Goal: Task Accomplishment & Management: Complete application form

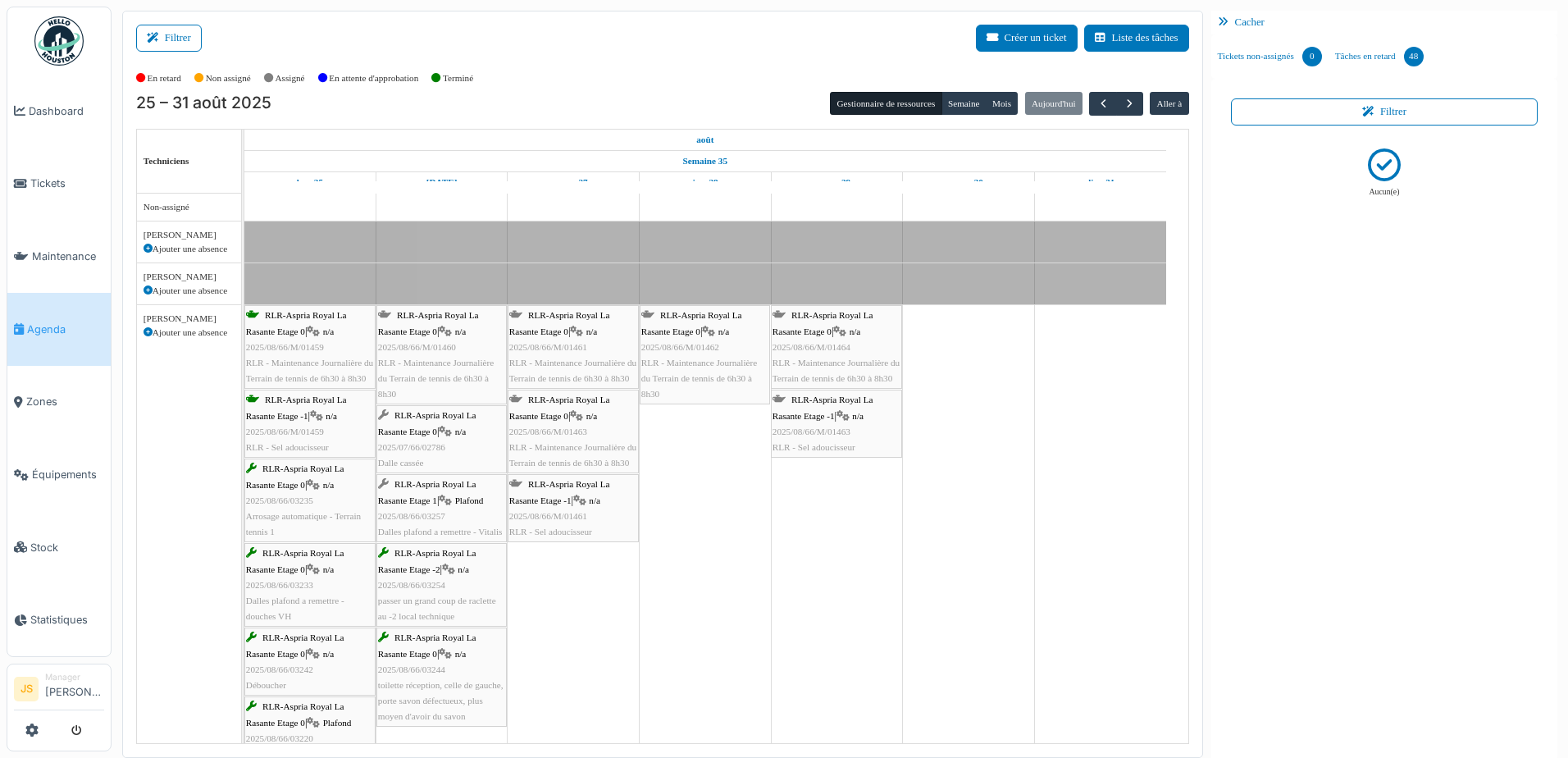
scroll to position [82, 0]
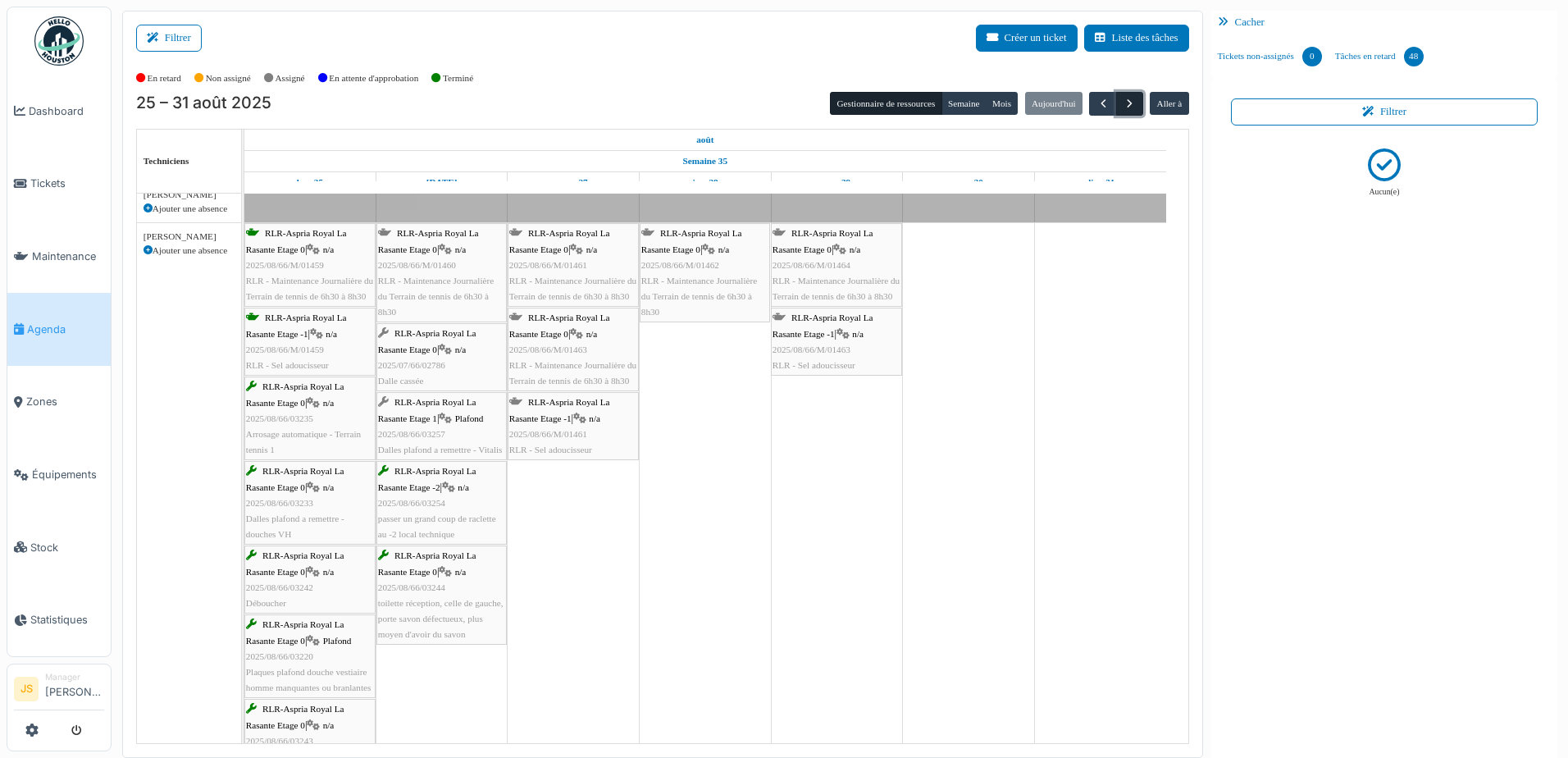
click at [1122, 104] on span "button" at bounding box center [1130, 104] width 14 height 14
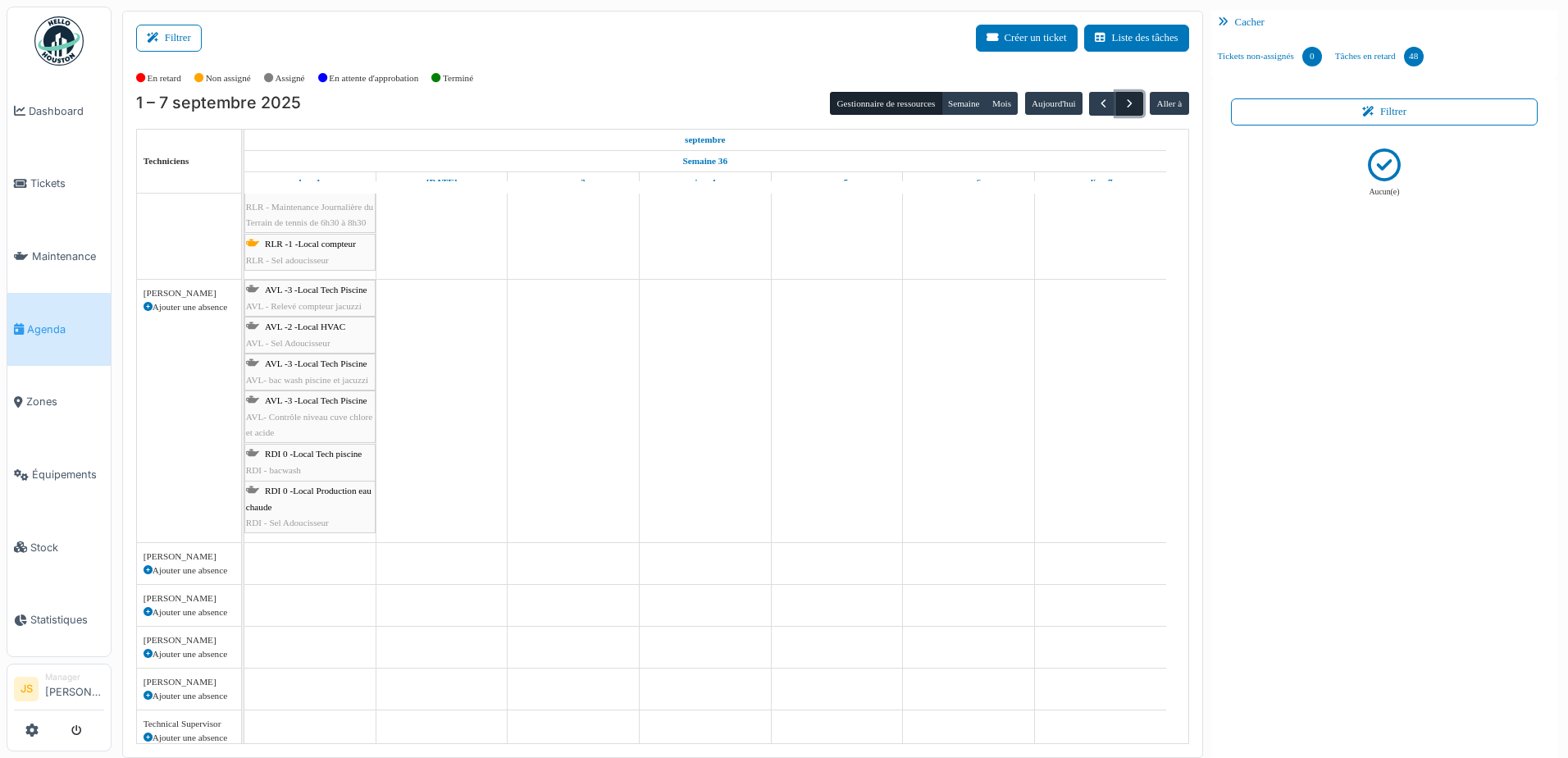
click at [1122, 102] on span "button" at bounding box center [1130, 104] width 14 height 14
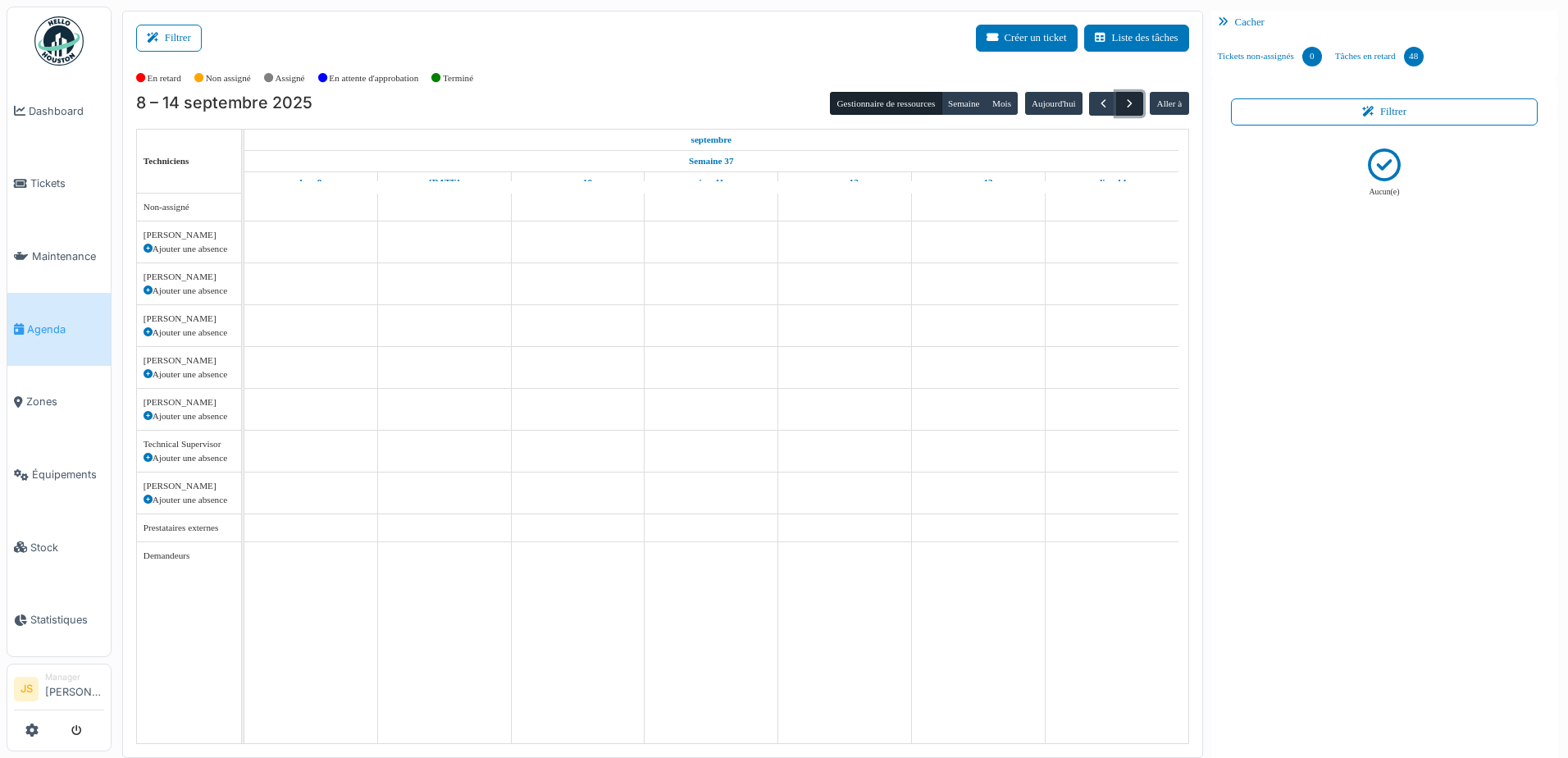
scroll to position [0, 0]
click at [1122, 102] on span "button" at bounding box center [1130, 104] width 14 height 14
click at [150, 248] on icon at bounding box center [148, 249] width 9 height 9
click at [146, 246] on icon at bounding box center [148, 249] width 9 height 9
click at [145, 248] on icon at bounding box center [148, 249] width 9 height 9
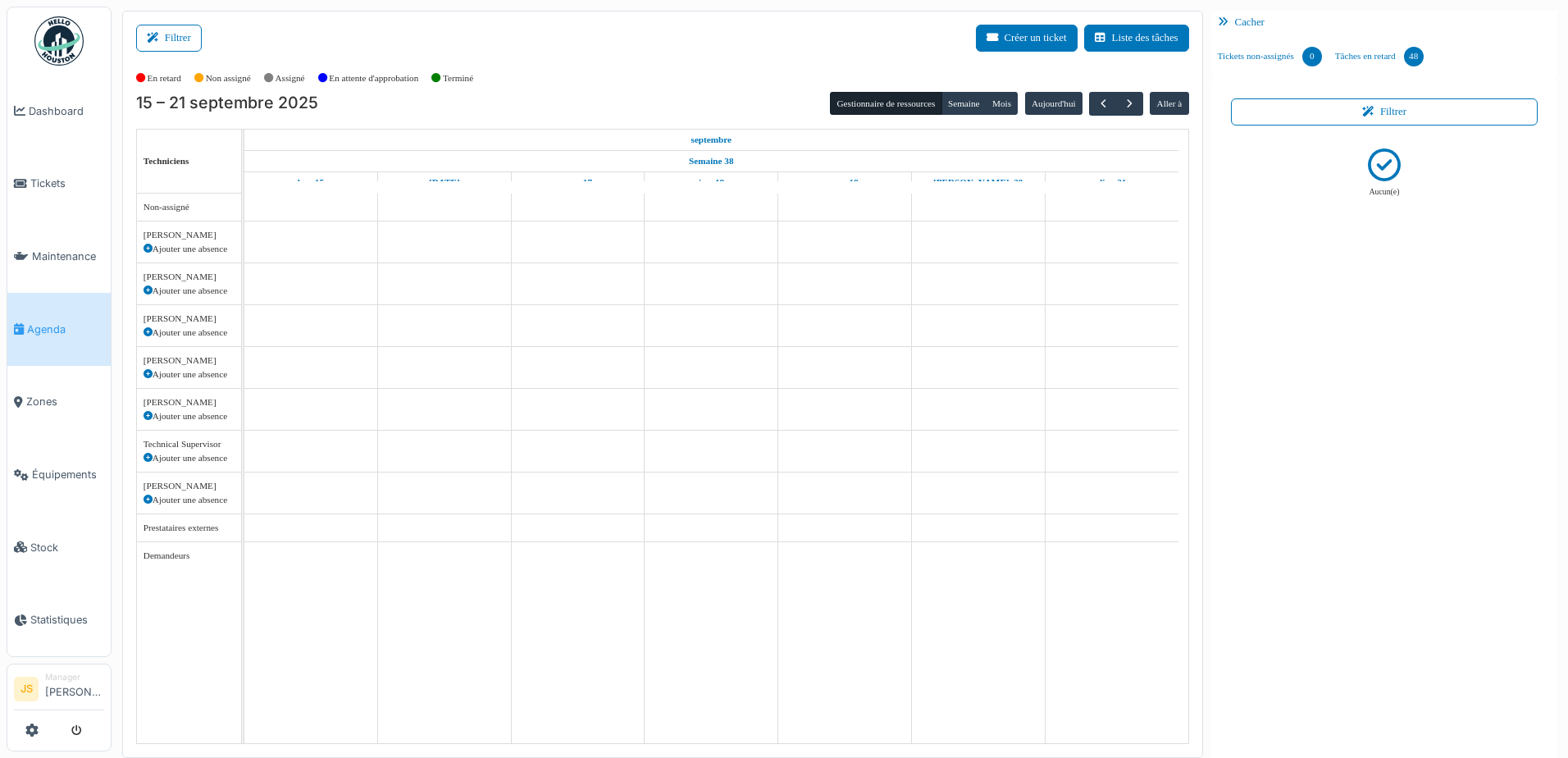
click at [148, 291] on icon at bounding box center [148, 291] width 9 height 9
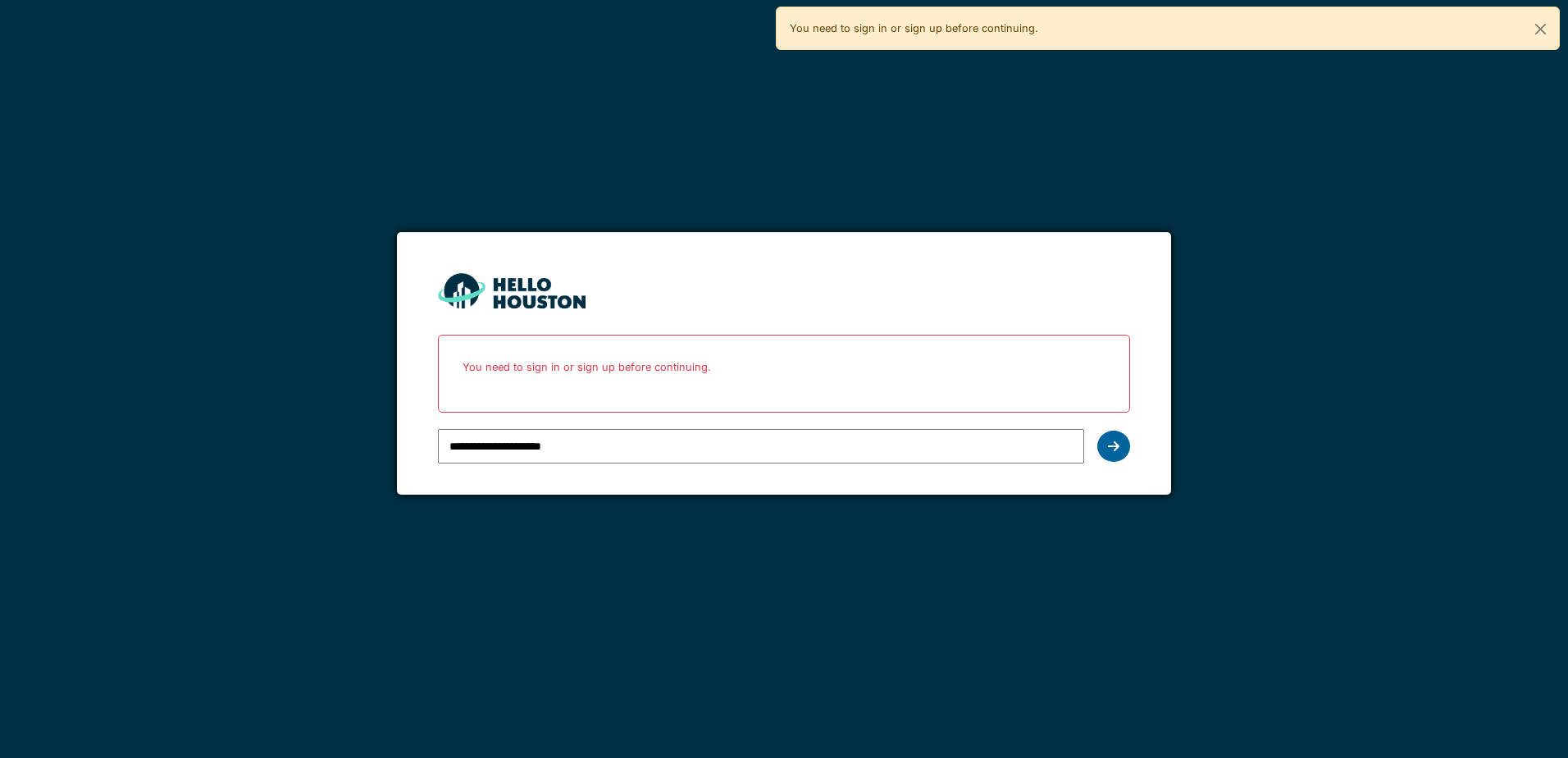
click at [1113, 449] on icon at bounding box center [1113, 446] width 12 height 13
click at [1546, 25] on button "Close" at bounding box center [1540, 29] width 37 height 43
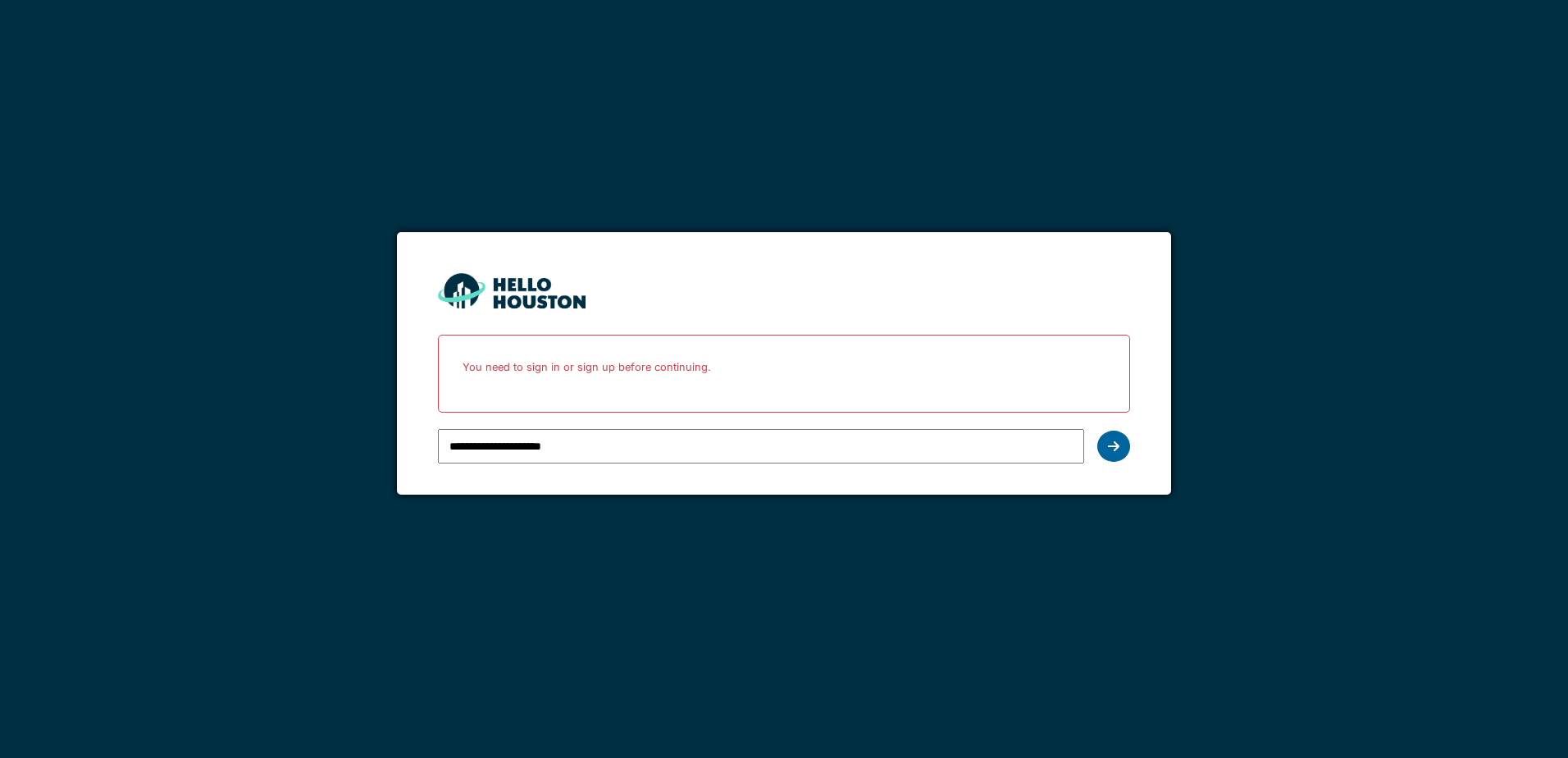
click at [1111, 439] on div at bounding box center [1113, 446] width 33 height 31
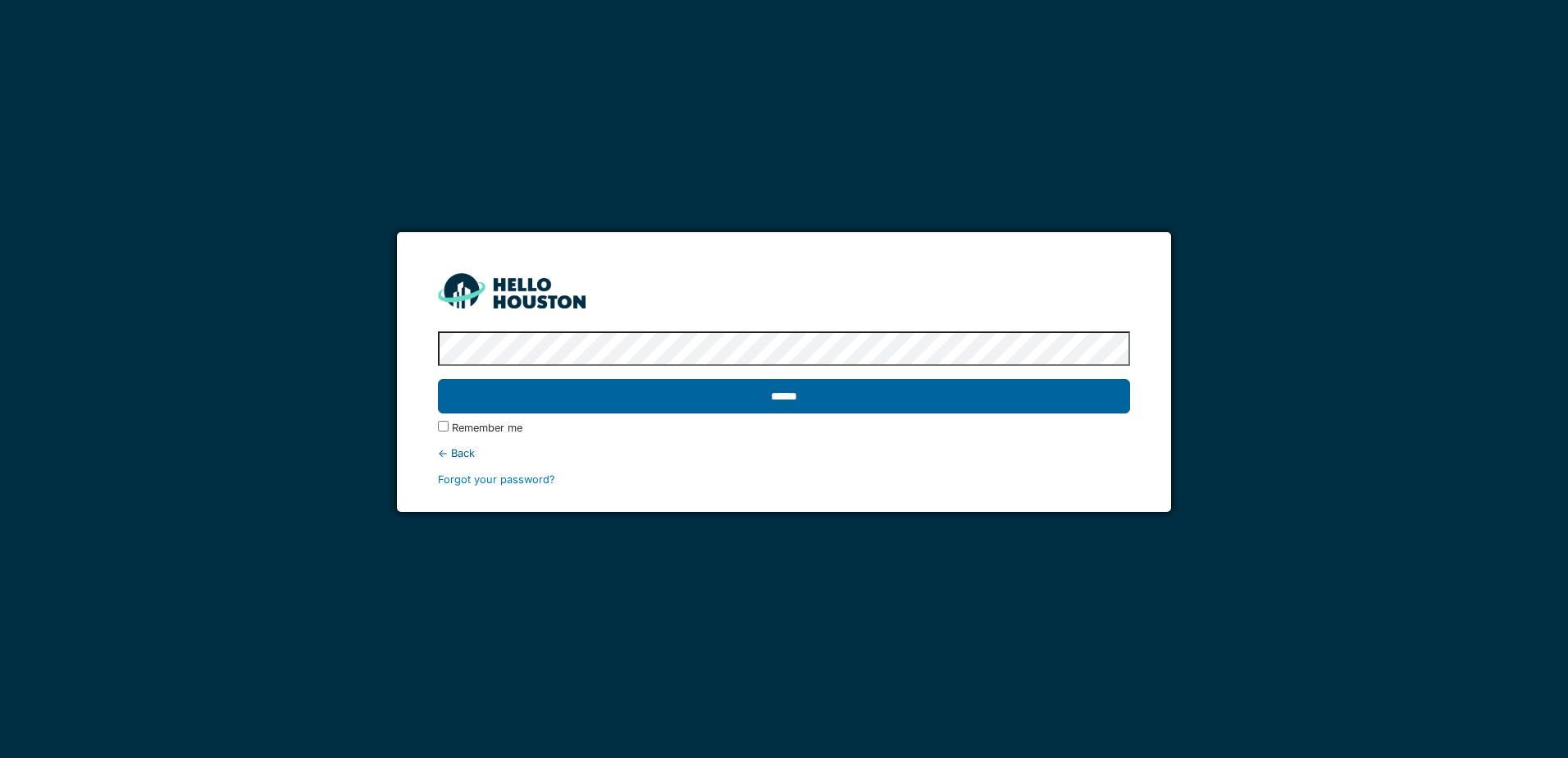
click at [863, 400] on input "******" at bounding box center [784, 396] width 691 height 34
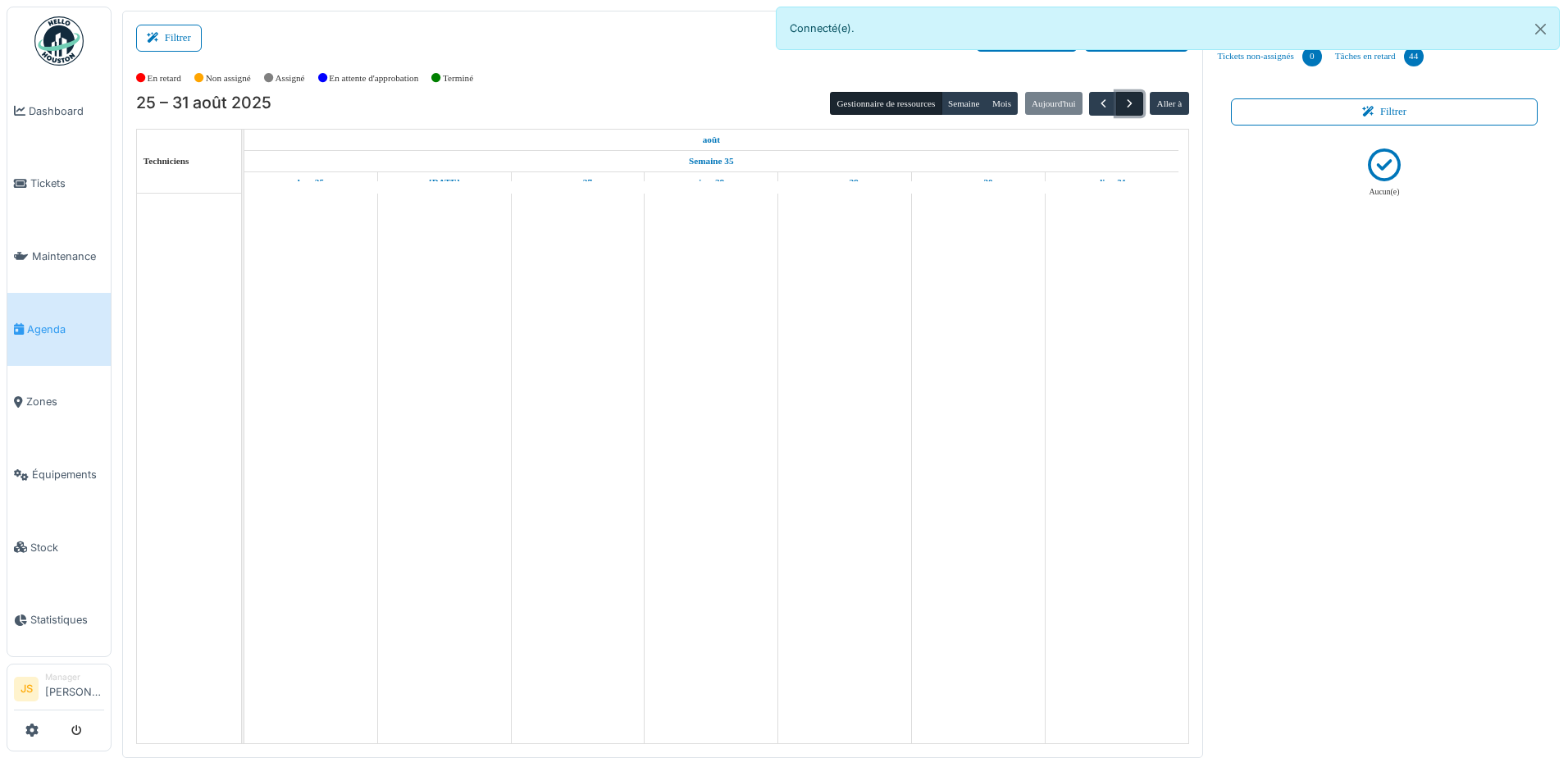
click at [1122, 110] on span "button" at bounding box center [1130, 104] width 14 height 14
click at [1538, 30] on button "Close" at bounding box center [1540, 29] width 37 height 43
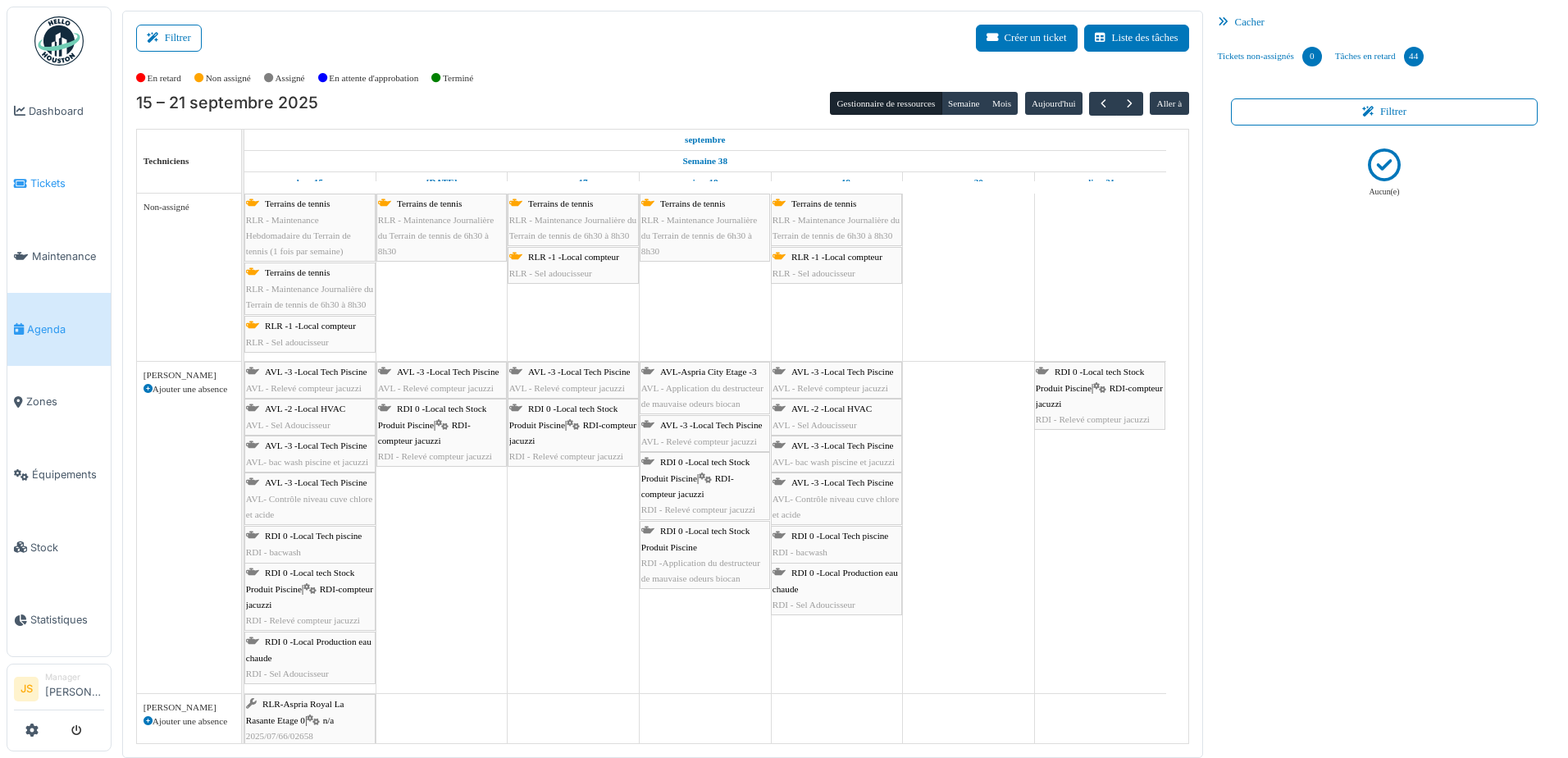
click at [50, 186] on span "Tickets" at bounding box center [67, 183] width 74 height 15
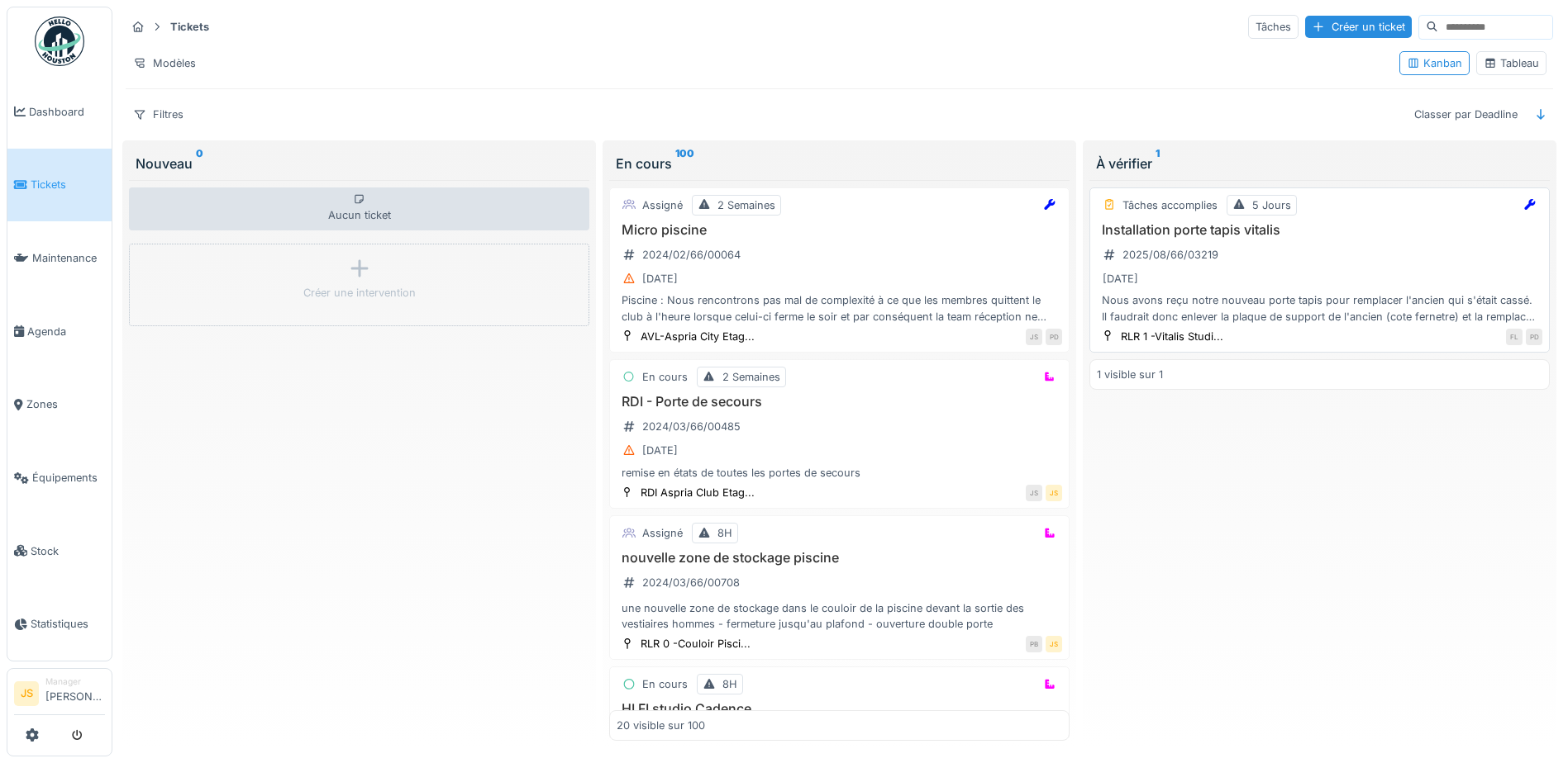
click at [1118, 228] on h3 "Installation porte tapis vitalis" at bounding box center [1319, 229] width 445 height 15
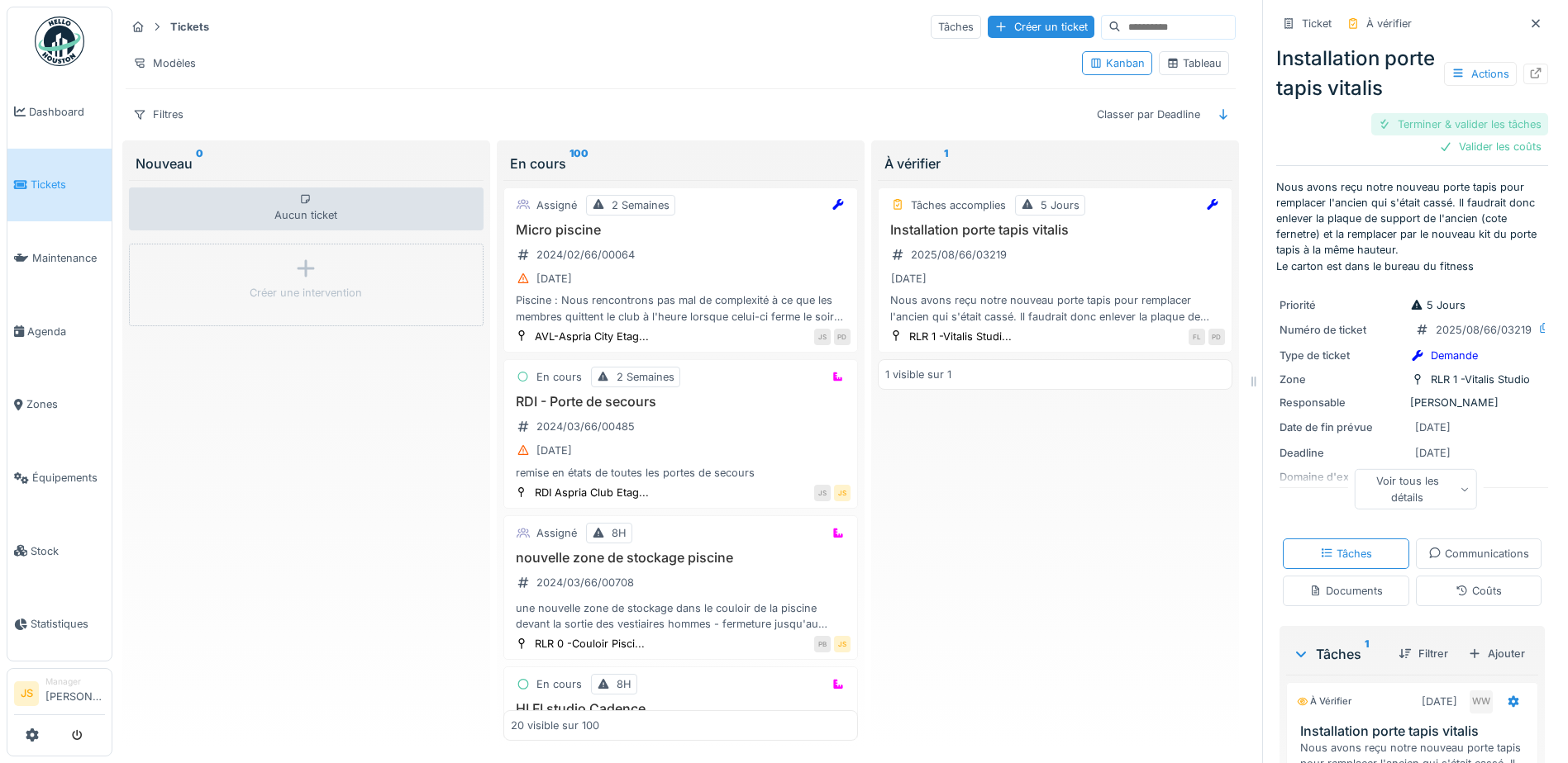
click at [1487, 135] on div "Terminer & valider les tâches" at bounding box center [1460, 124] width 177 height 23
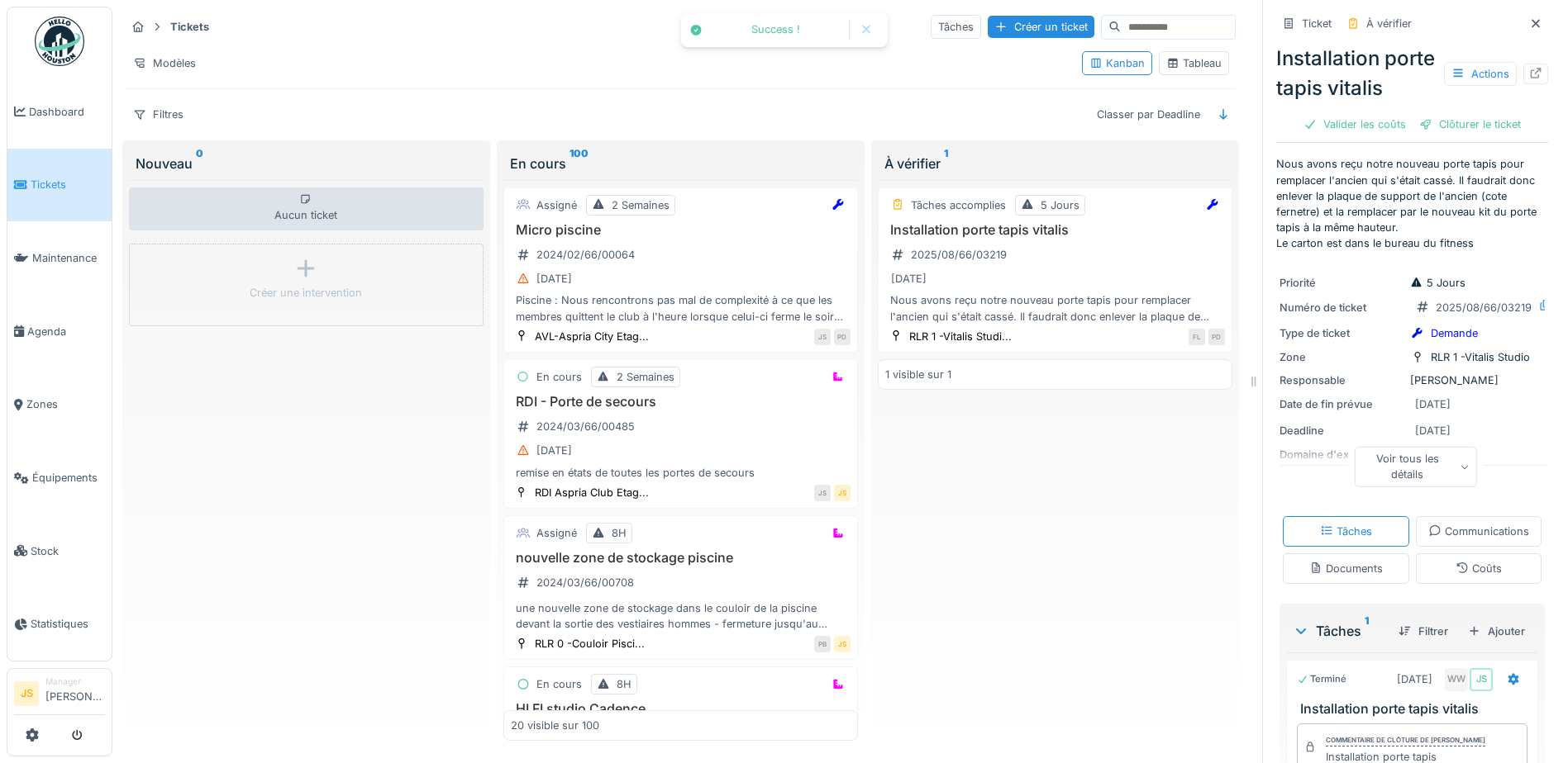
click at [1487, 135] on div "Clôturer le ticket" at bounding box center [1470, 124] width 115 height 23
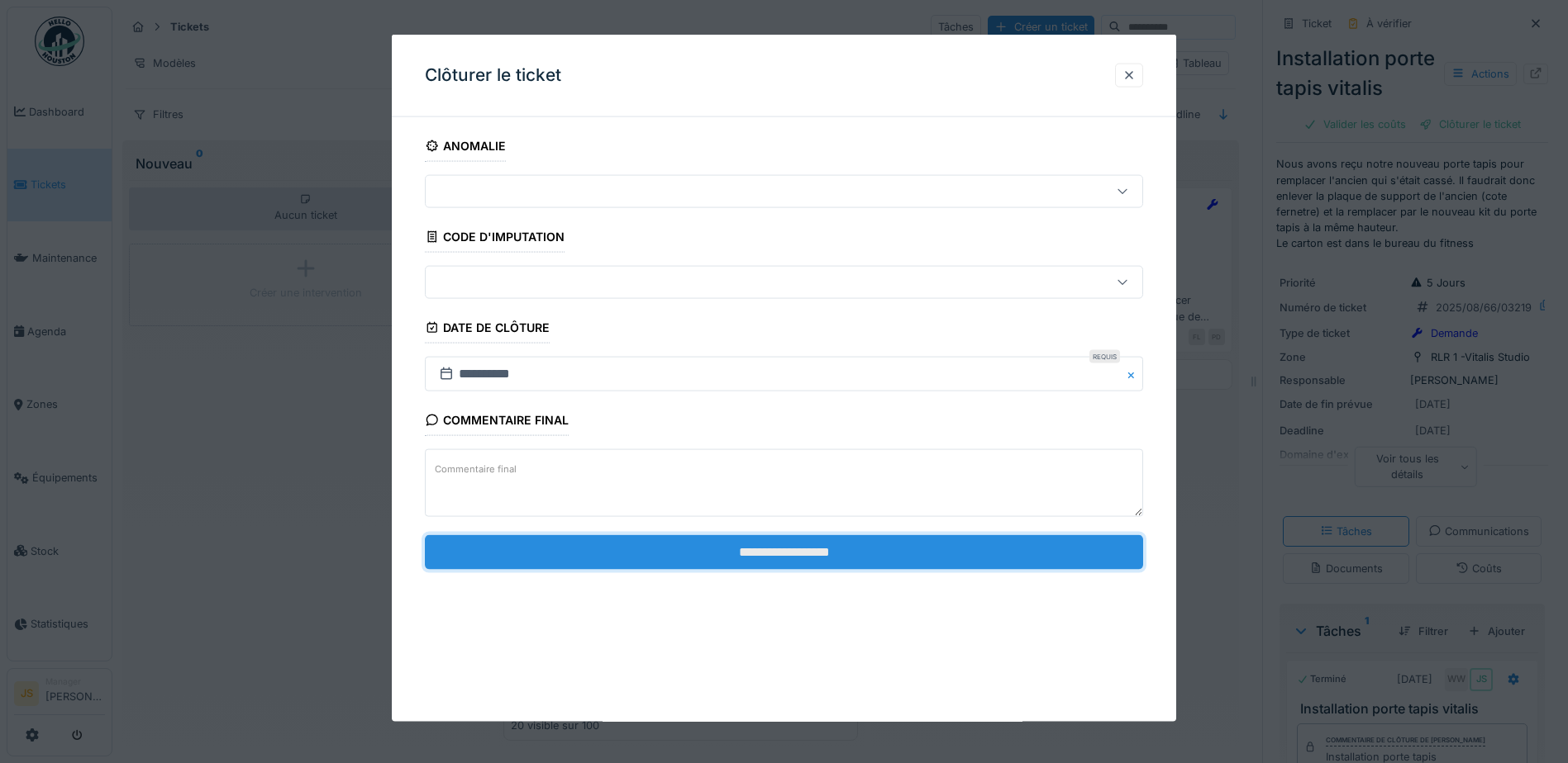
click at [711, 548] on input "**********" at bounding box center [783, 552] width 718 height 34
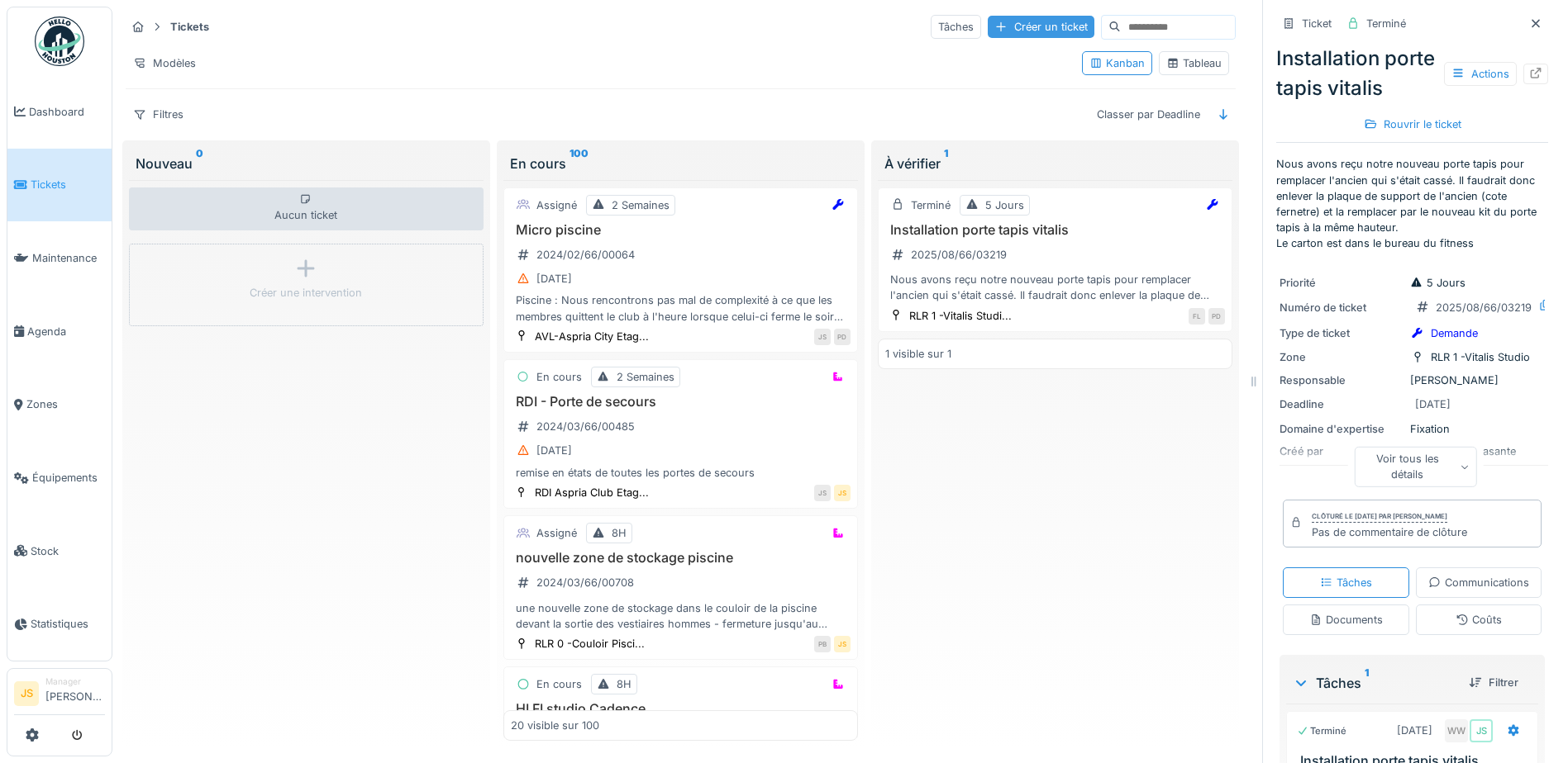
click at [987, 23] on div "Créer un ticket" at bounding box center [1041, 26] width 107 height 23
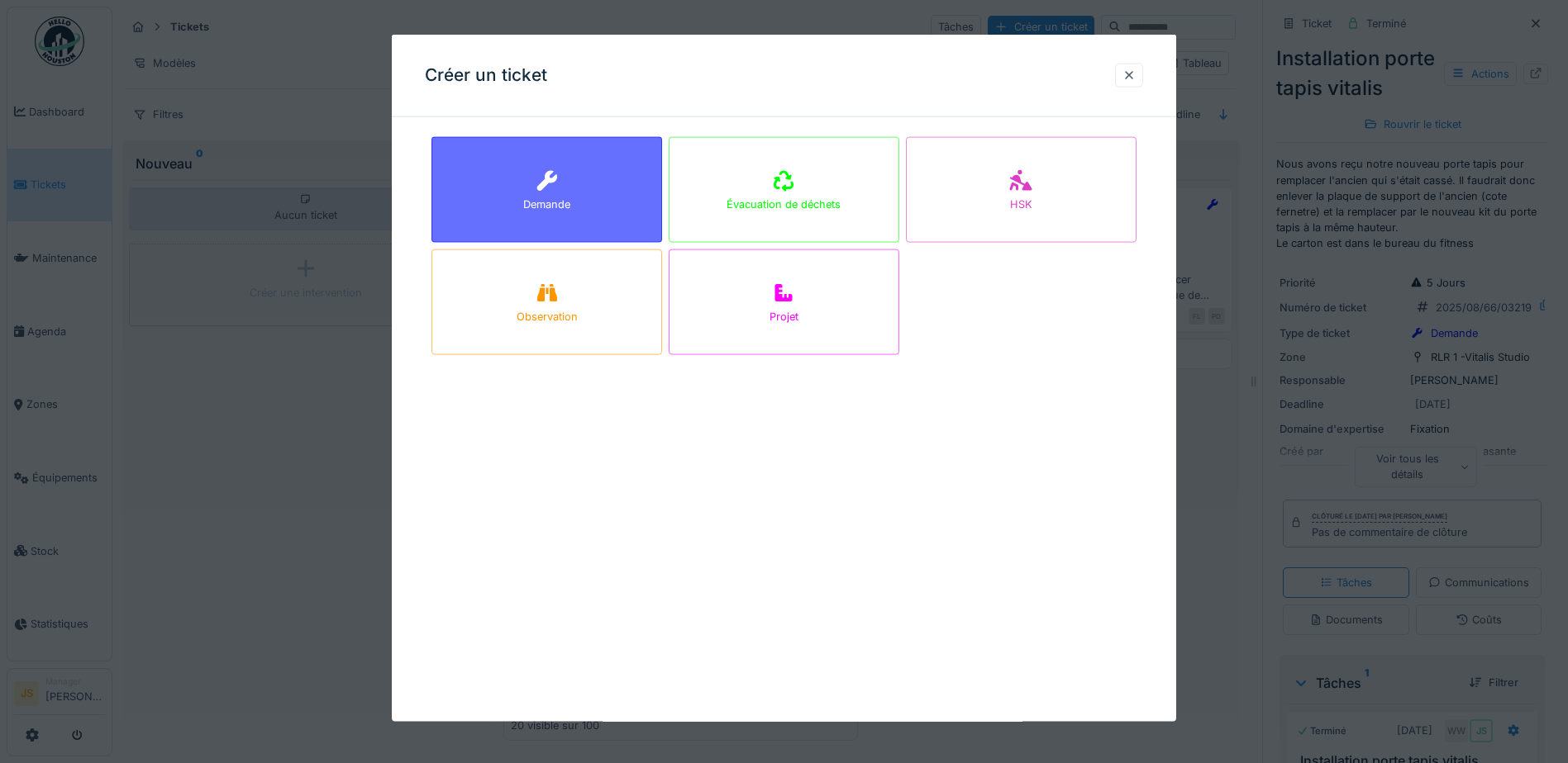
click at [524, 200] on div "Demande" at bounding box center [546, 204] width 47 height 15
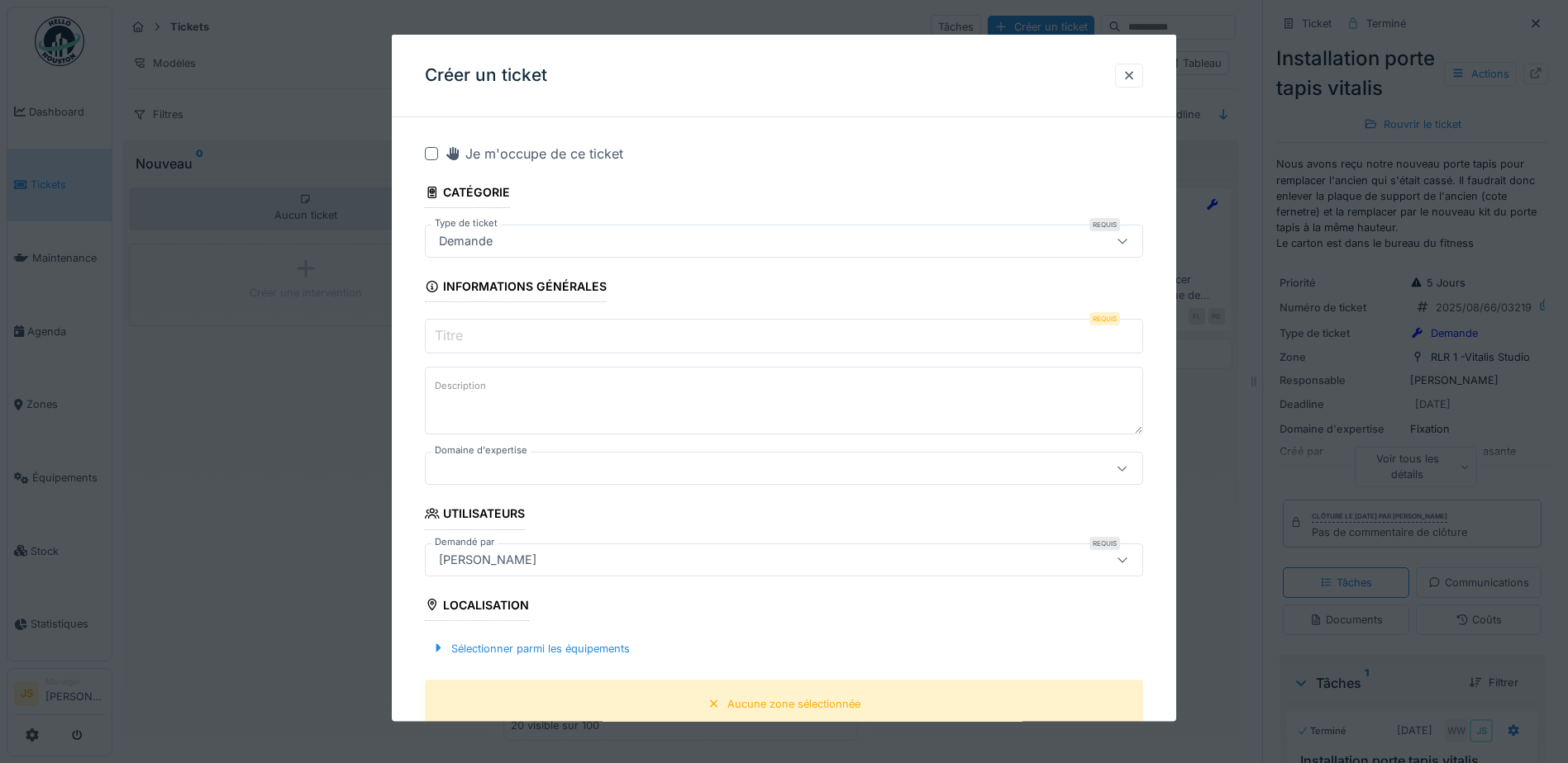
click at [484, 340] on input "Titre" at bounding box center [783, 336] width 718 height 34
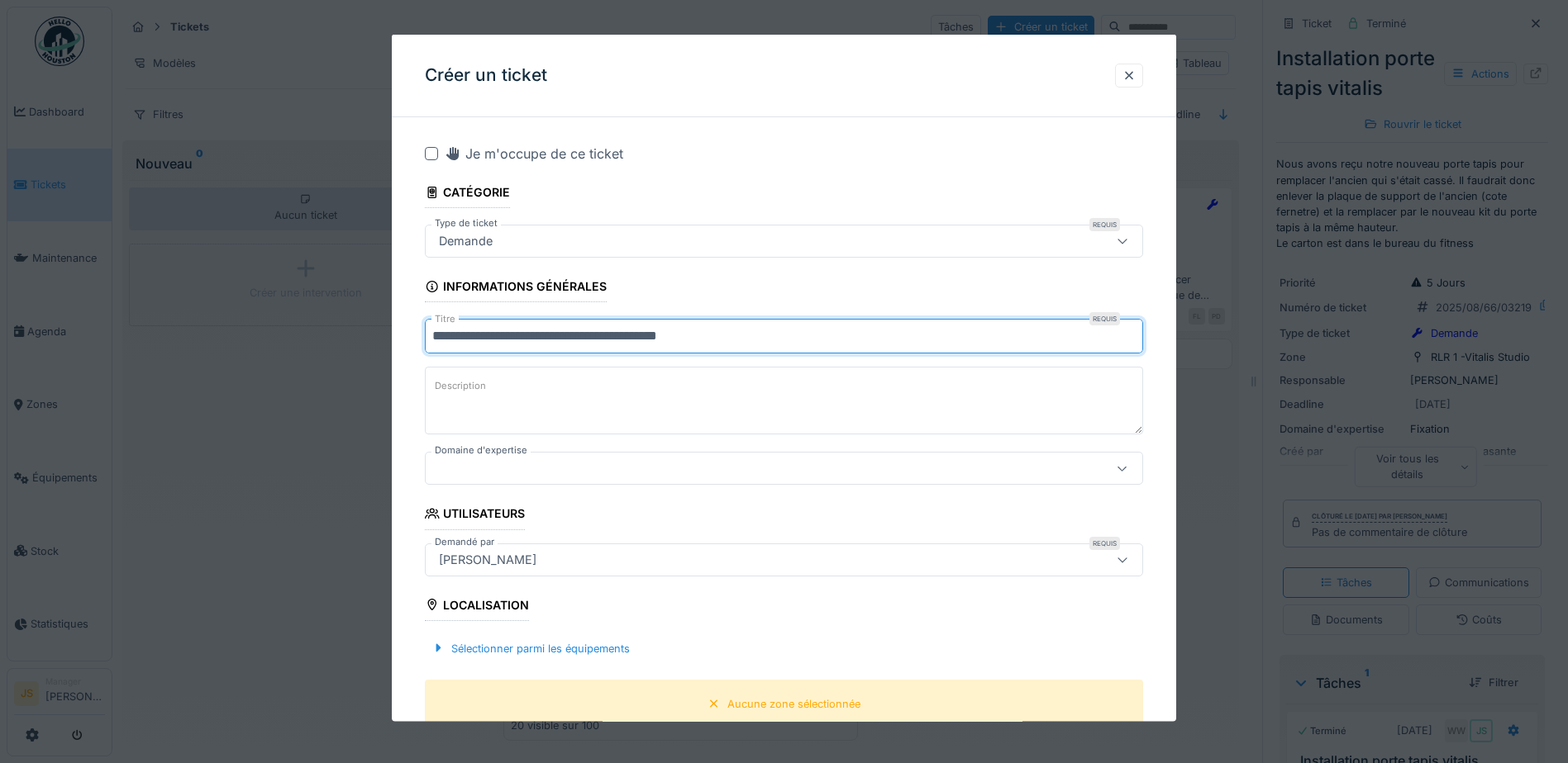
click at [754, 337] on input "**********" at bounding box center [783, 336] width 718 height 34
type input "**********"
click at [552, 390] on textarea "Description" at bounding box center [783, 400] width 718 height 68
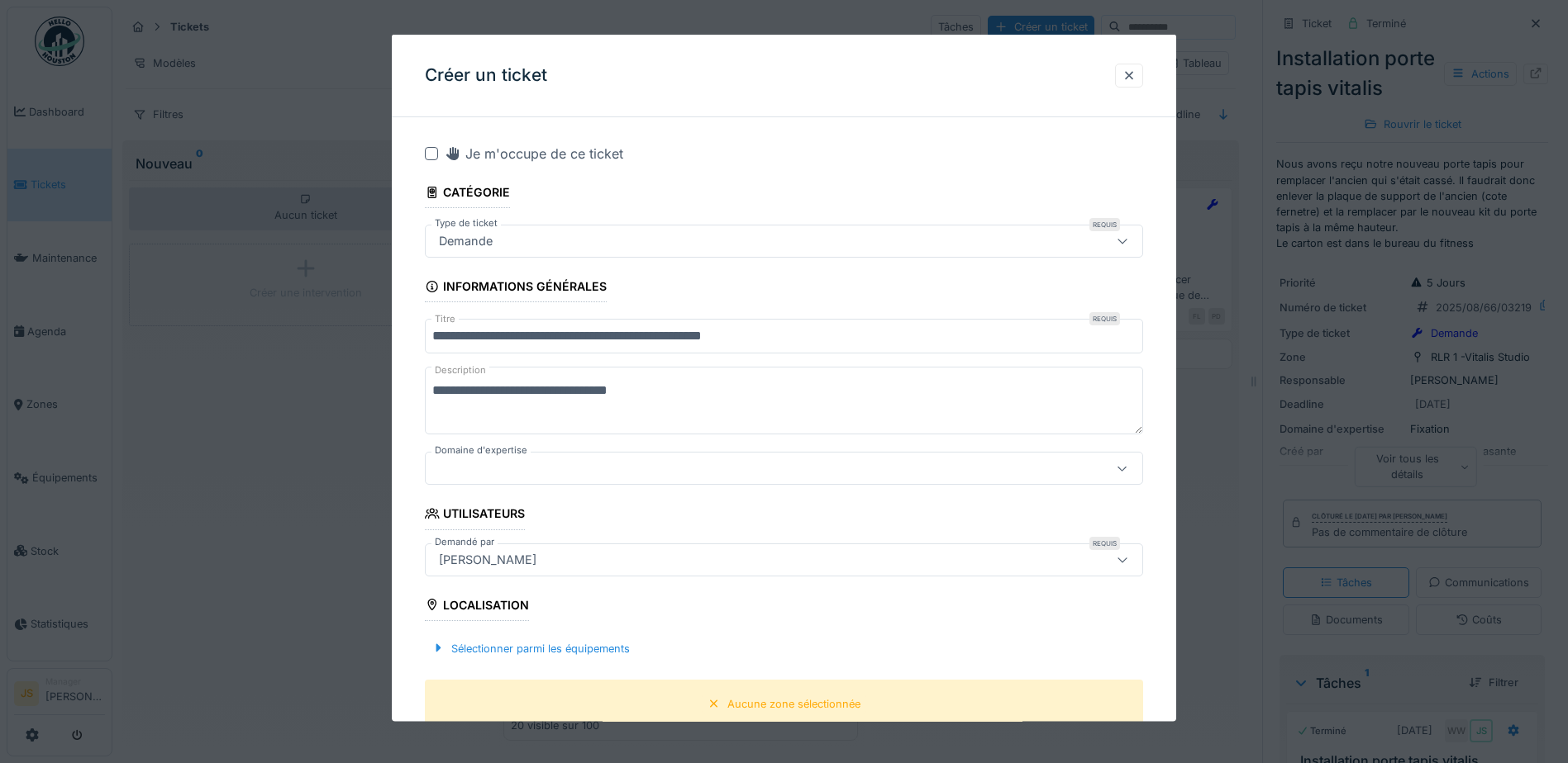
click at [681, 392] on textarea "**********" at bounding box center [783, 400] width 718 height 68
type textarea "**********"
click at [522, 470] on div at bounding box center [741, 469] width 619 height 18
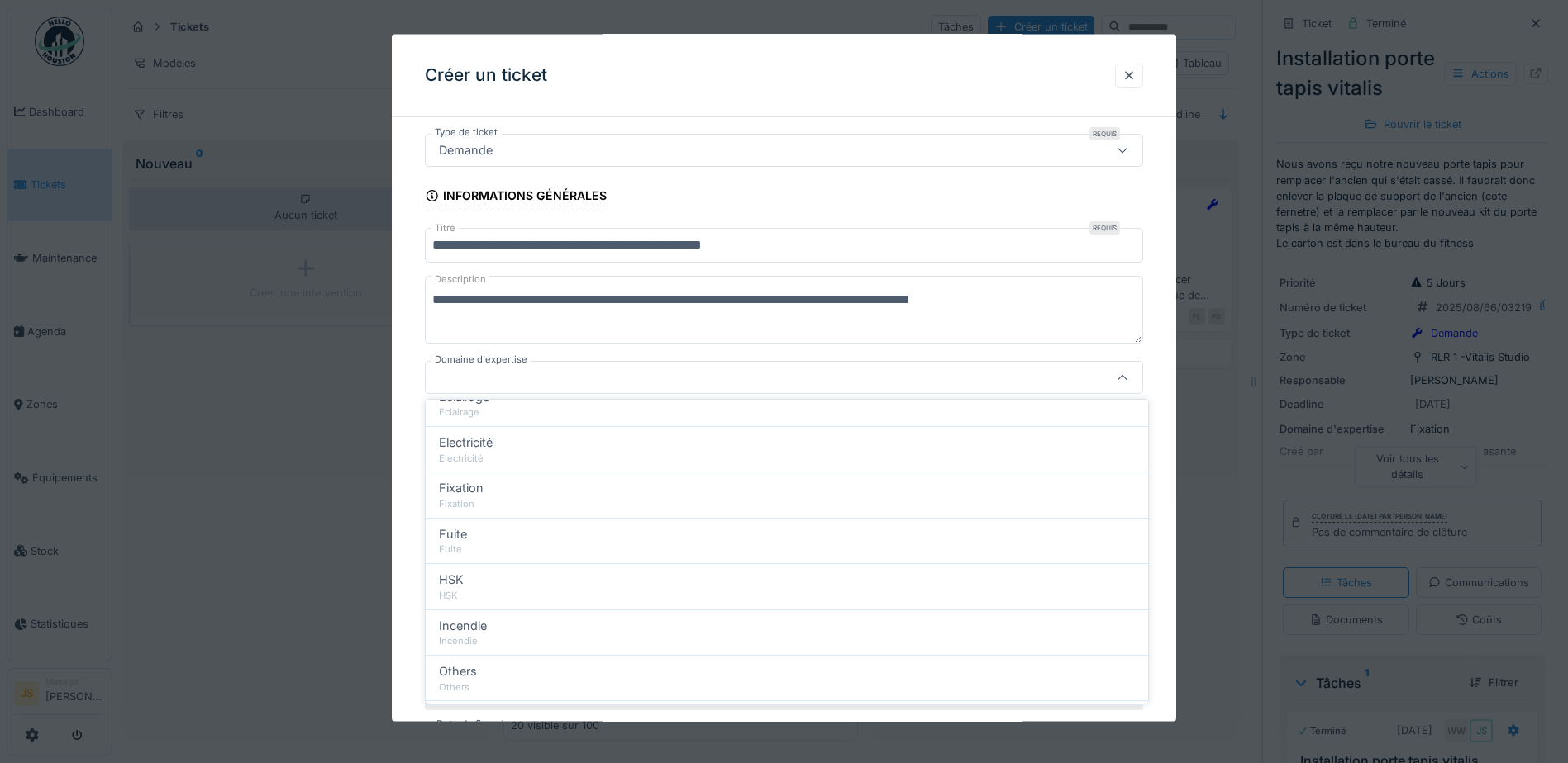
scroll to position [330, 0]
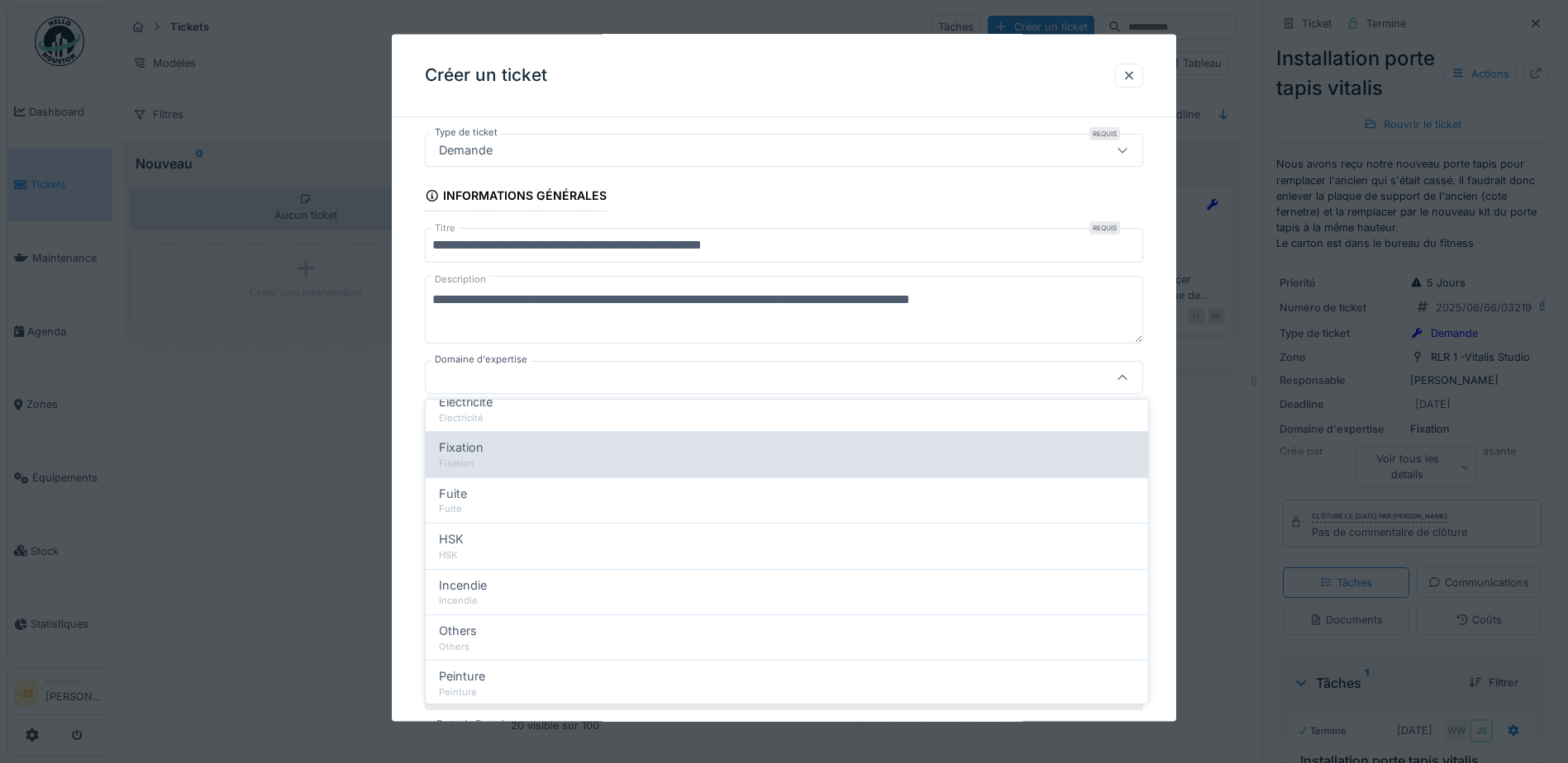
click at [620, 461] on div "Fixation" at bounding box center [787, 464] width 695 height 14
type input "***"
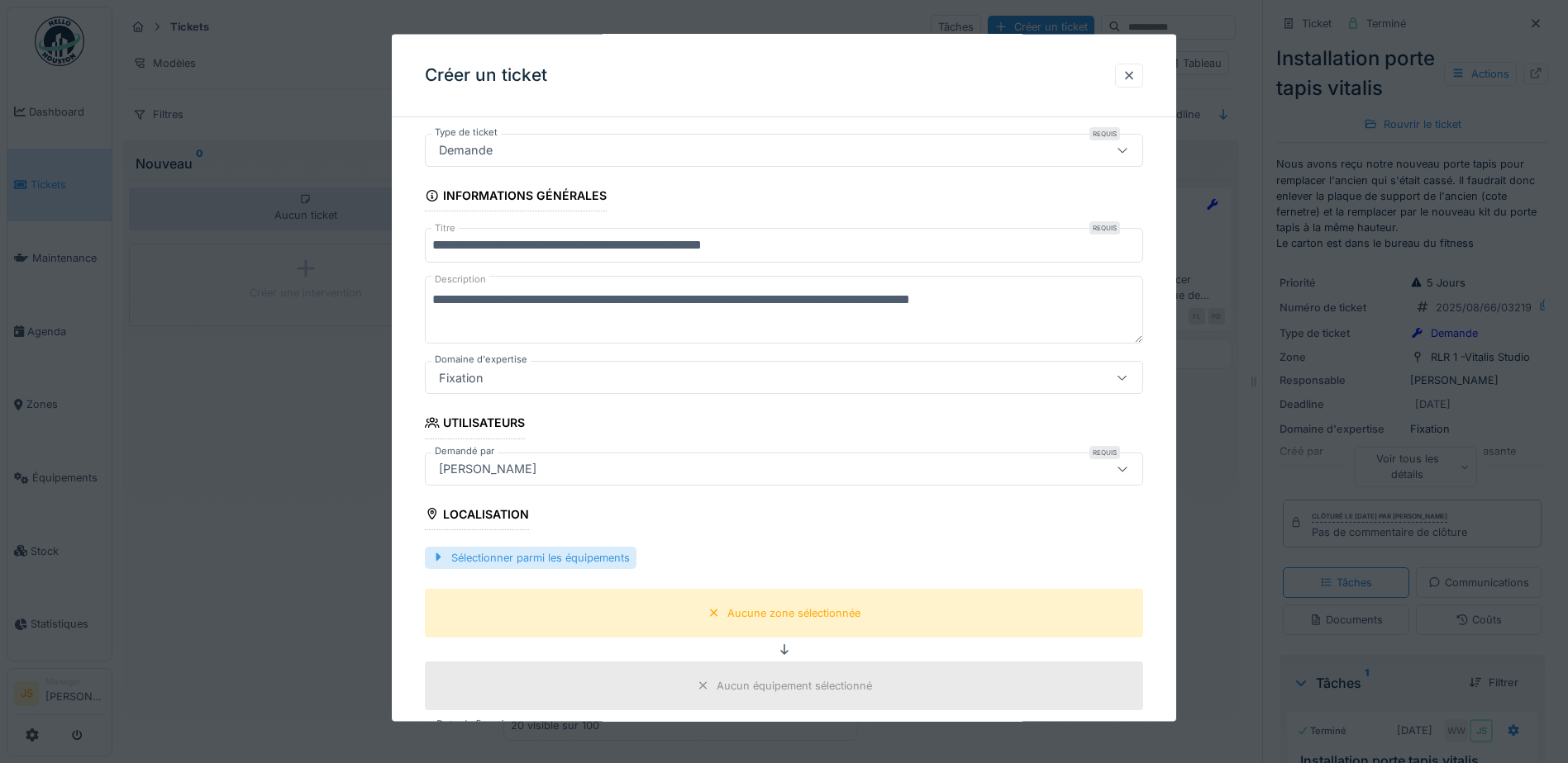
click at [563, 556] on div "Sélectionner parmi les équipements" at bounding box center [530, 557] width 211 height 23
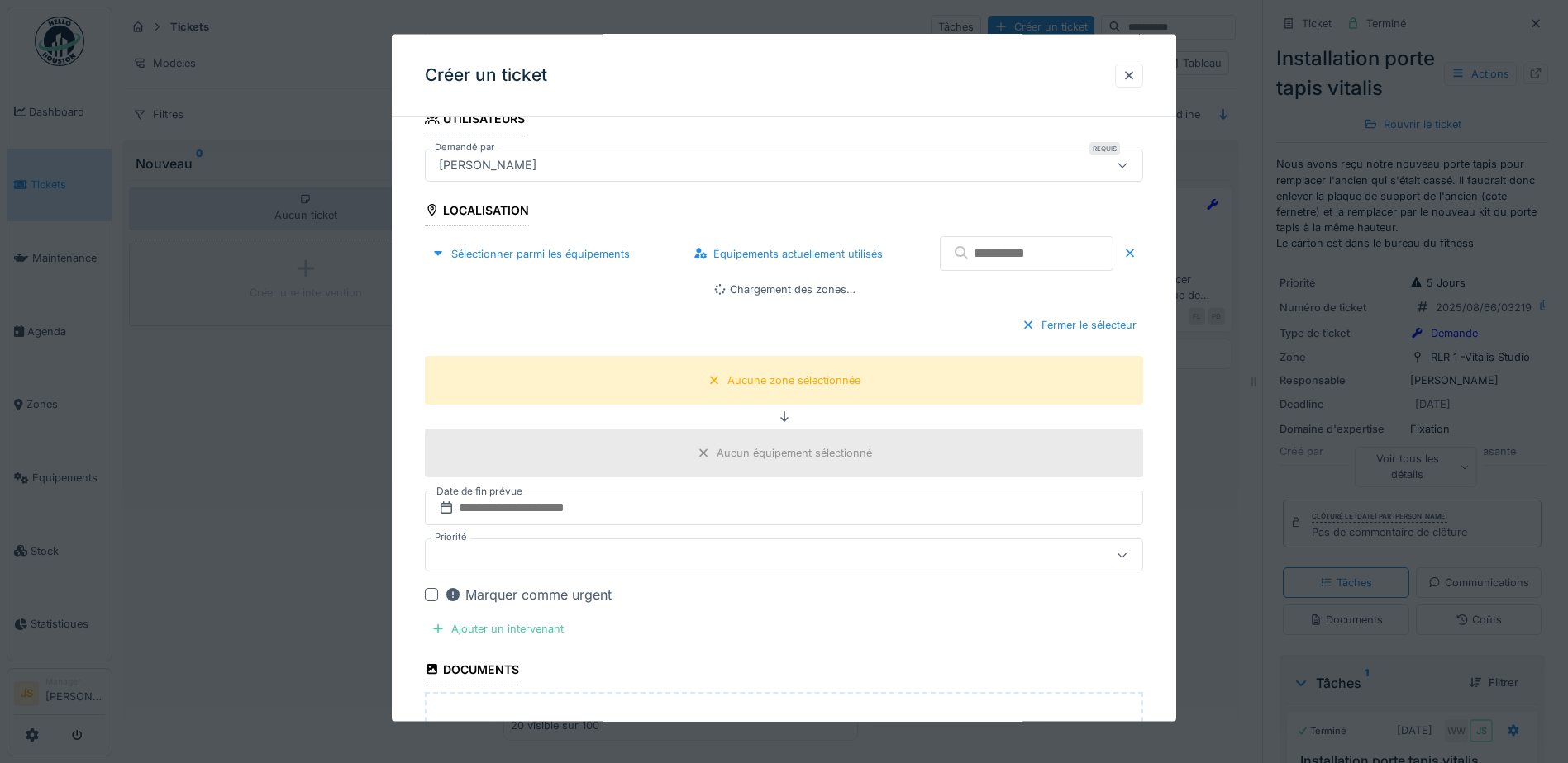
scroll to position [504, 0]
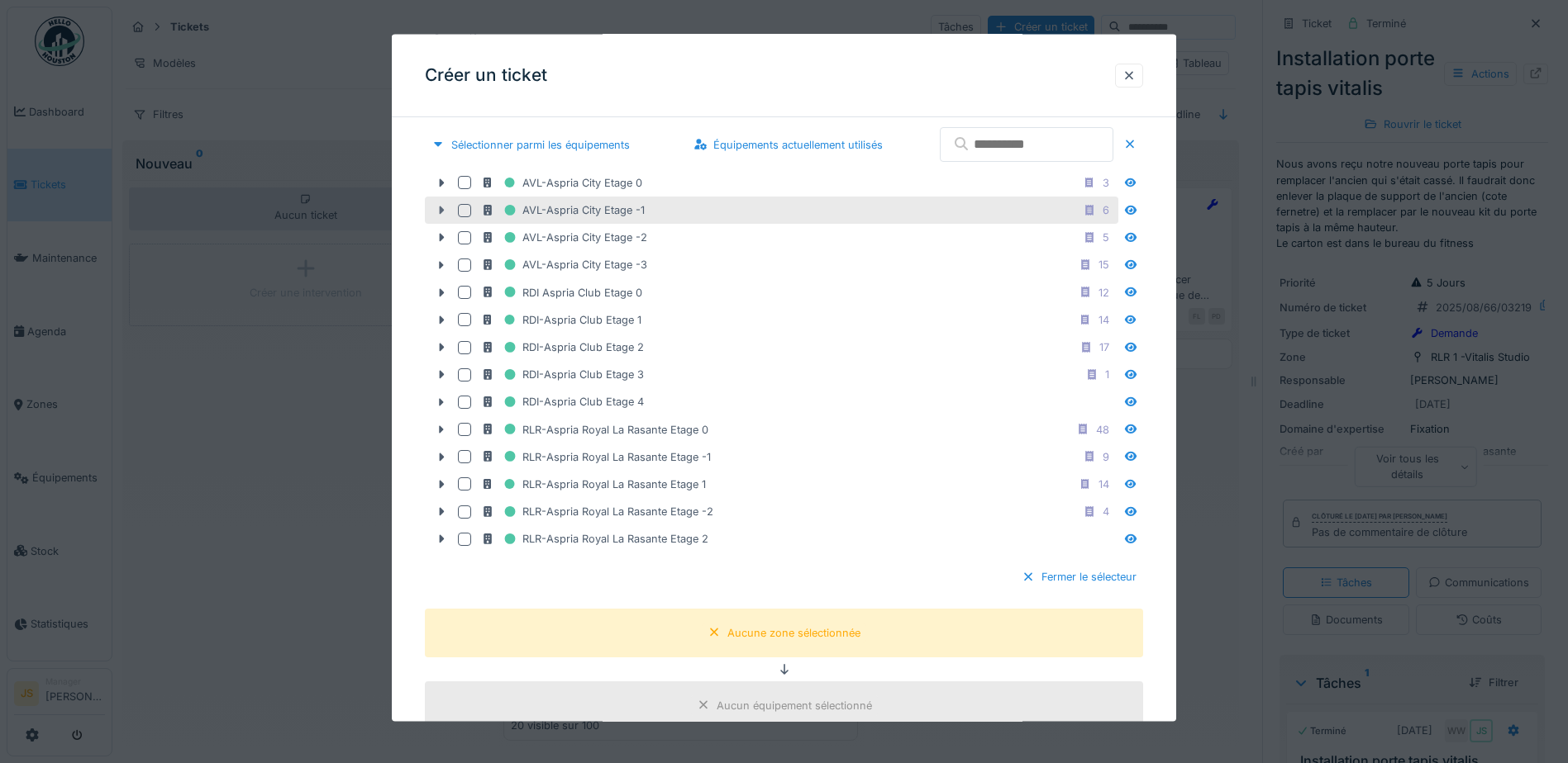
click at [441, 216] on div at bounding box center [441, 209] width 26 height 17
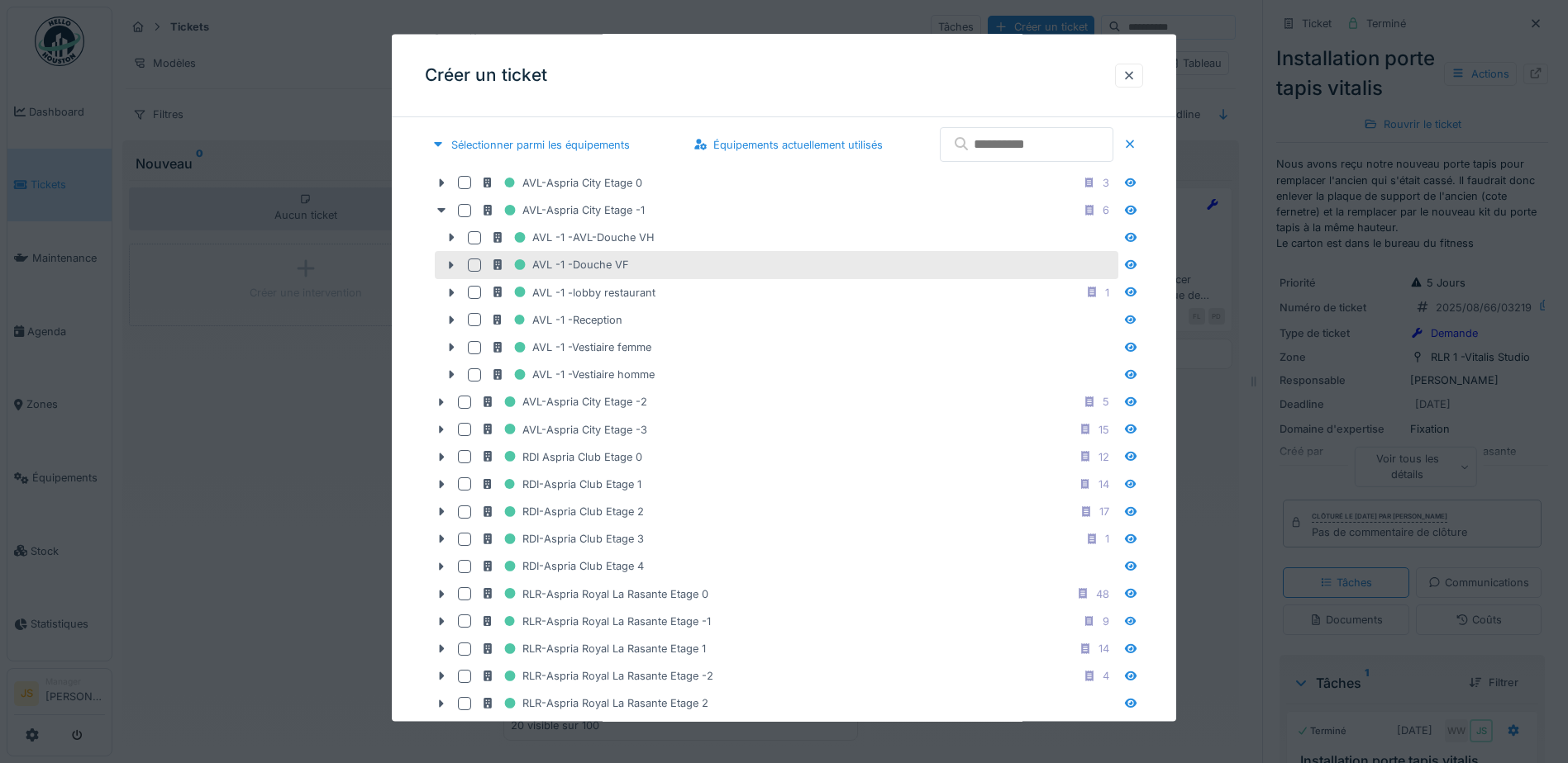
click at [473, 261] on div at bounding box center [474, 265] width 14 height 14
click at [450, 265] on icon at bounding box center [452, 265] width 5 height 8
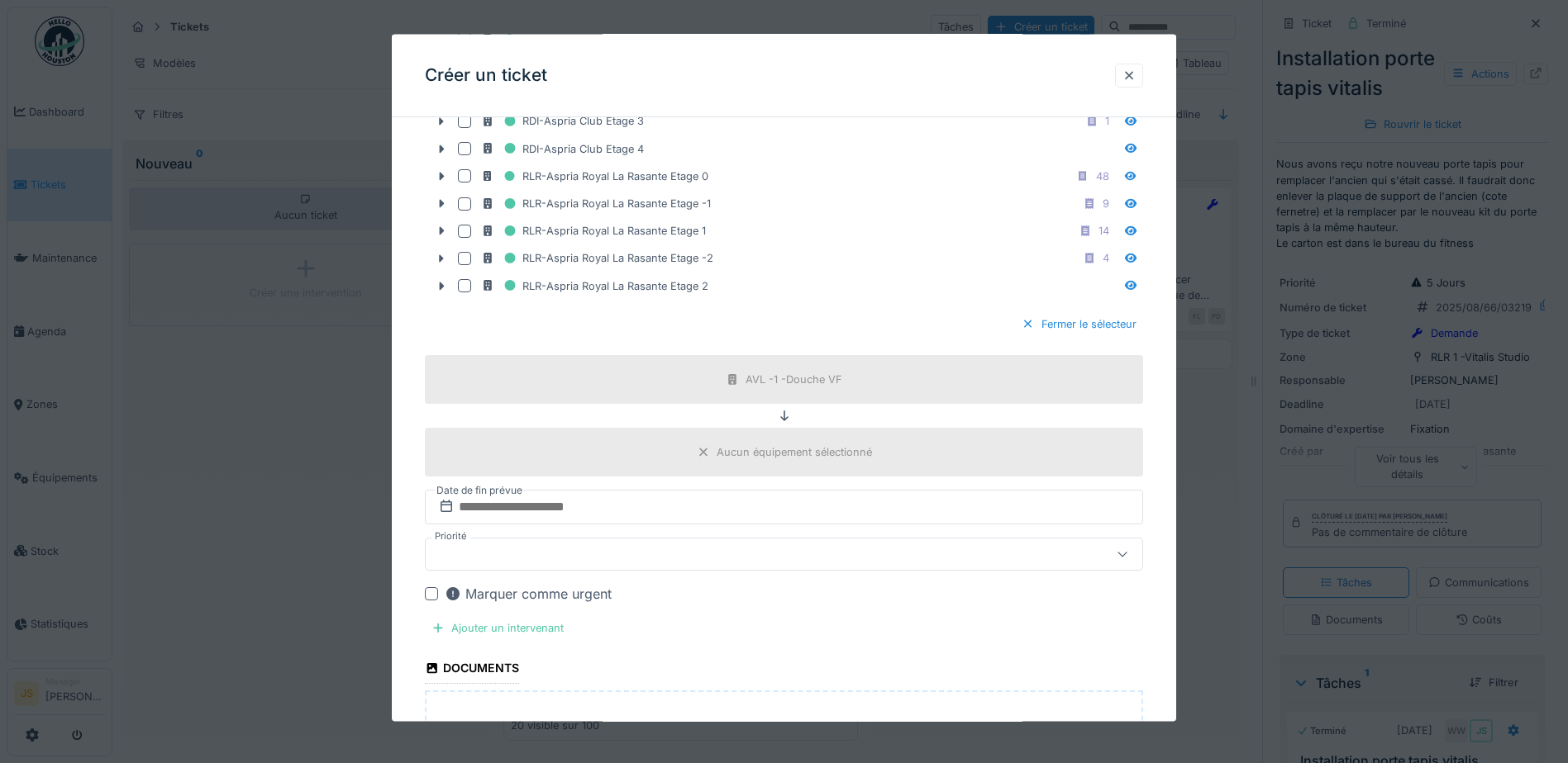
scroll to position [1000, 0]
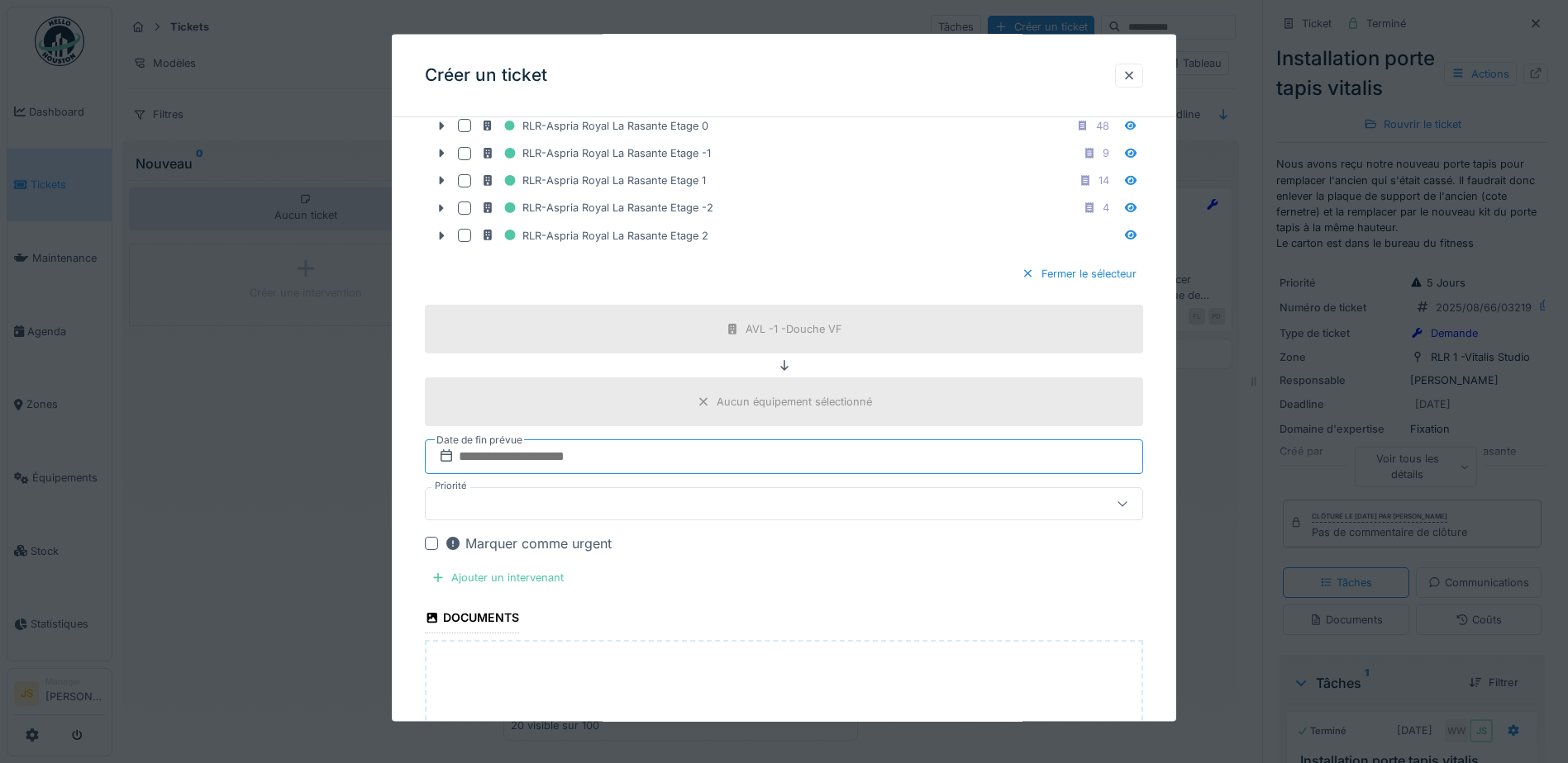
click at [576, 461] on input "text" at bounding box center [783, 457] width 718 height 34
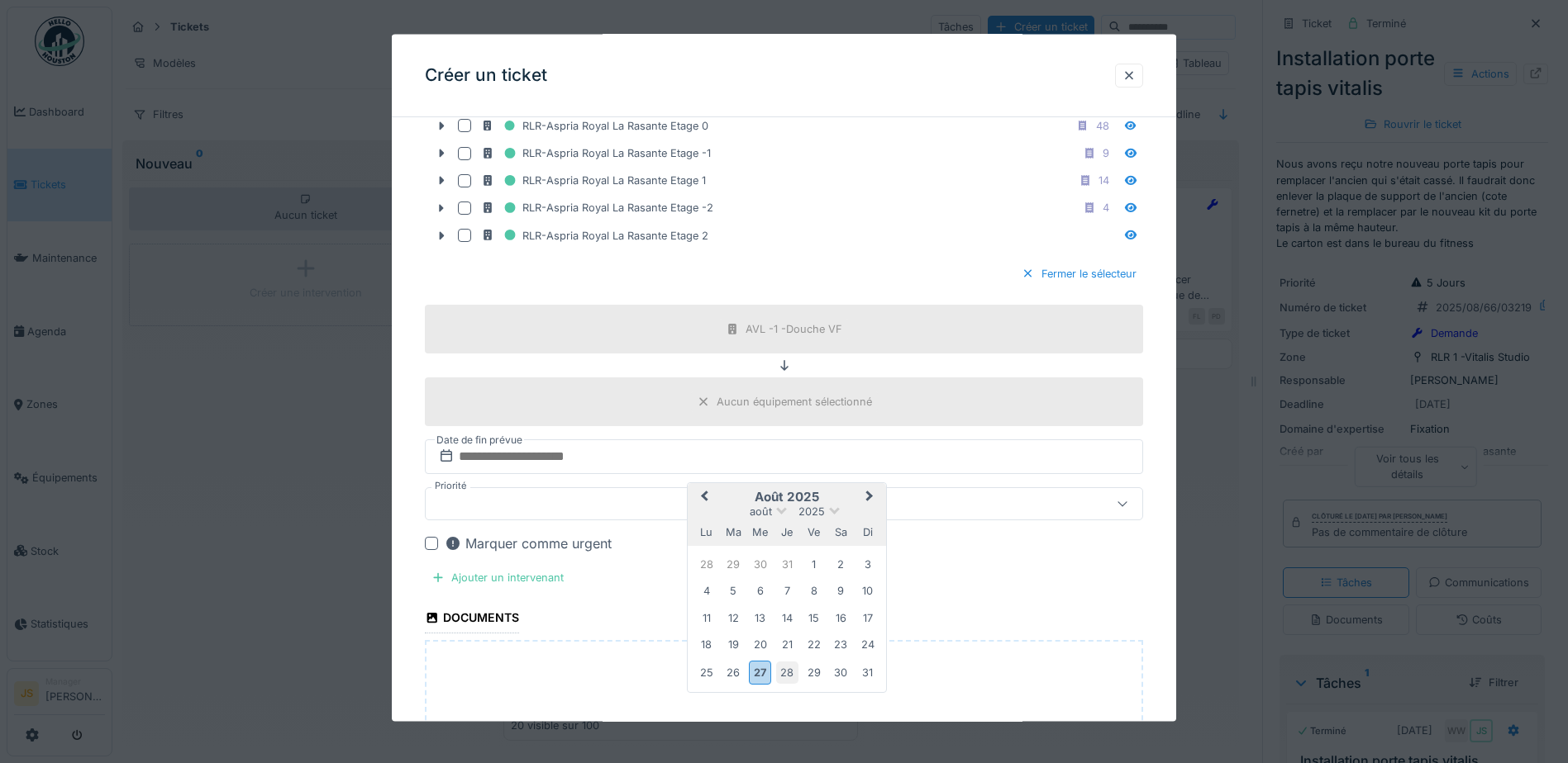
click at [782, 671] on div "28" at bounding box center [787, 672] width 23 height 23
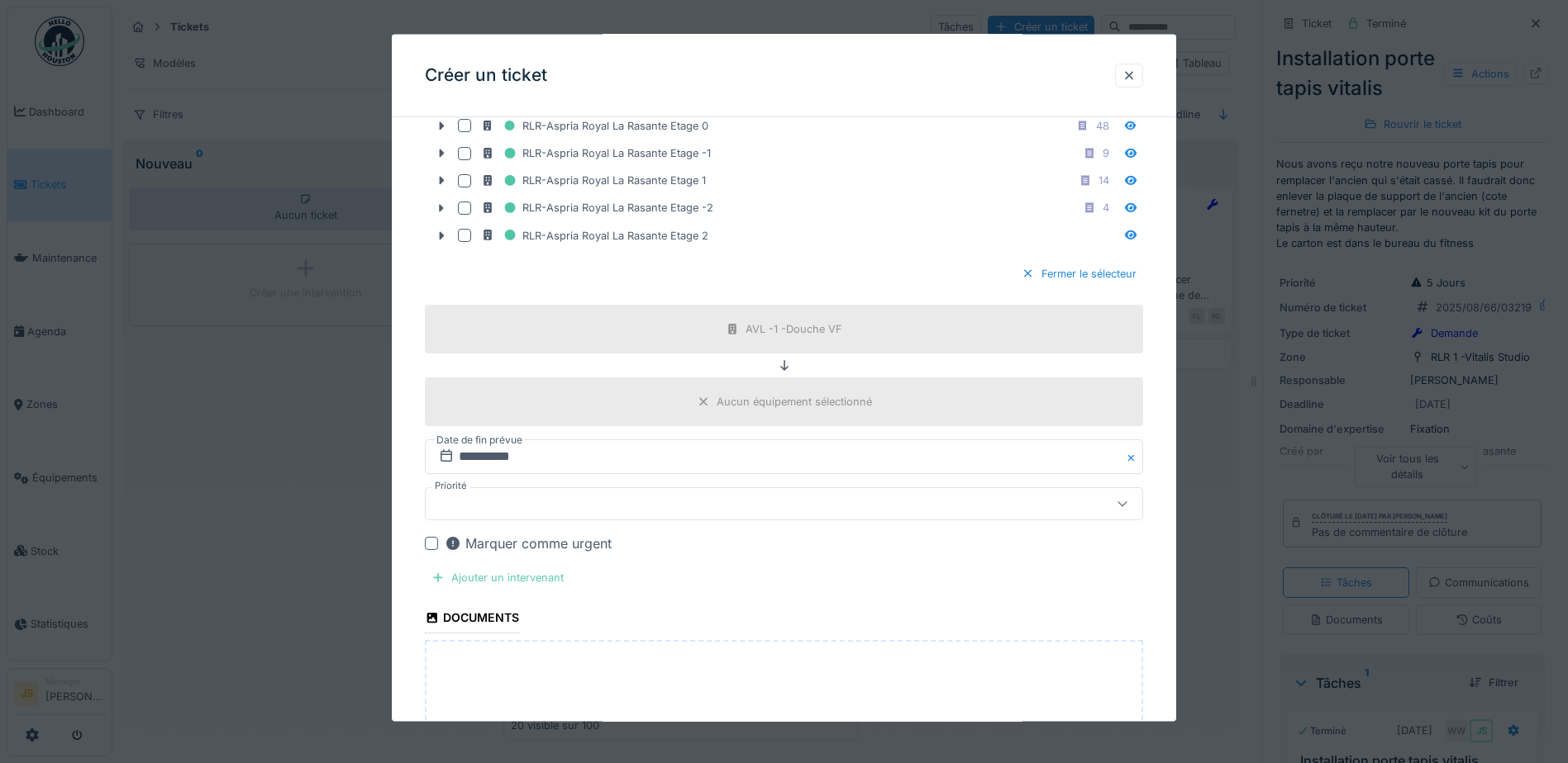
click at [453, 580] on div "Ajouter un intervenant" at bounding box center [497, 578] width 145 height 23
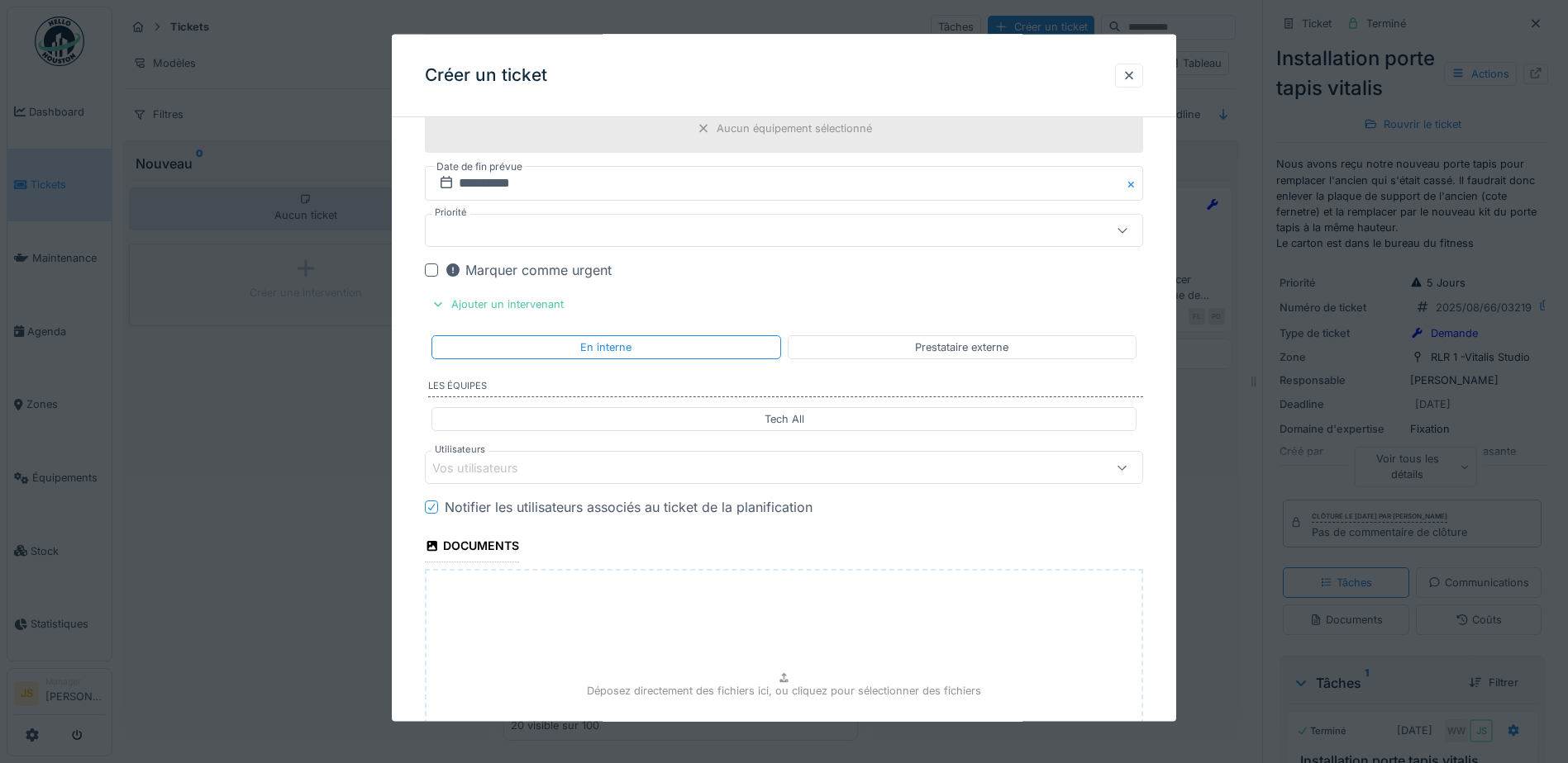
scroll to position [1330, 0]
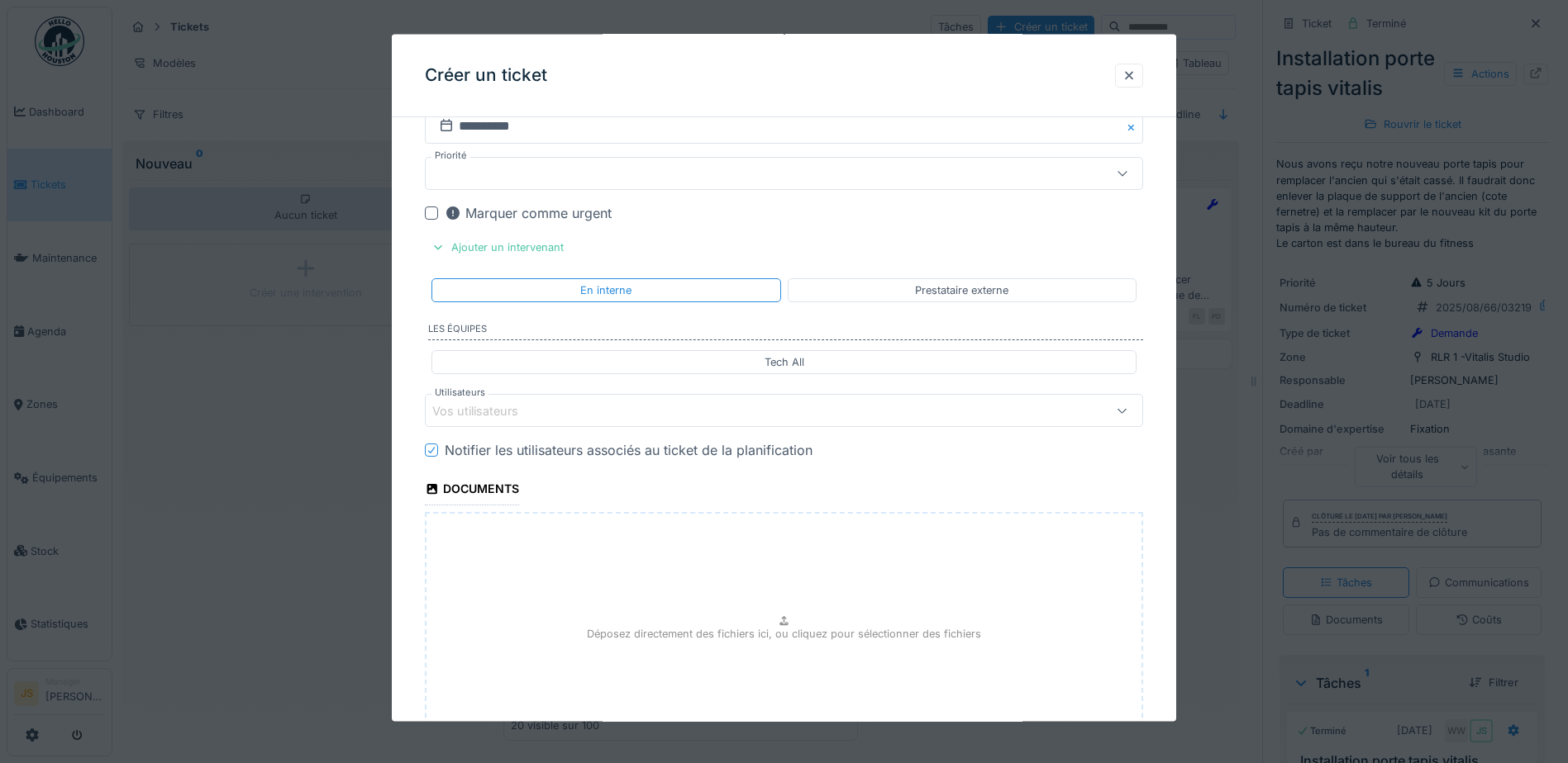
click at [430, 214] on div at bounding box center [431, 213] width 14 height 14
click at [493, 409] on div "Vos utilisateurs" at bounding box center [486, 411] width 109 height 18
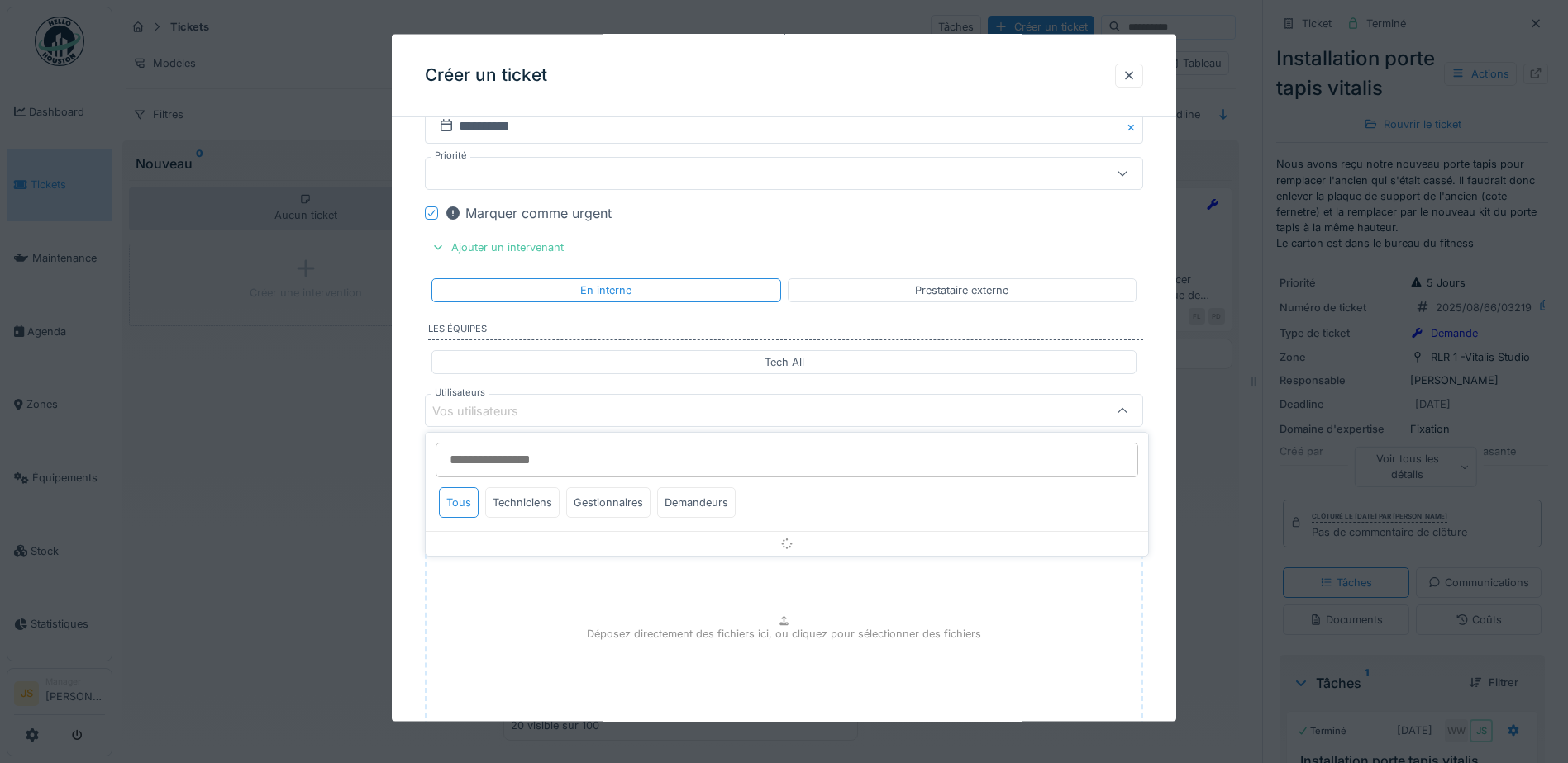
scroll to position [1363, 0]
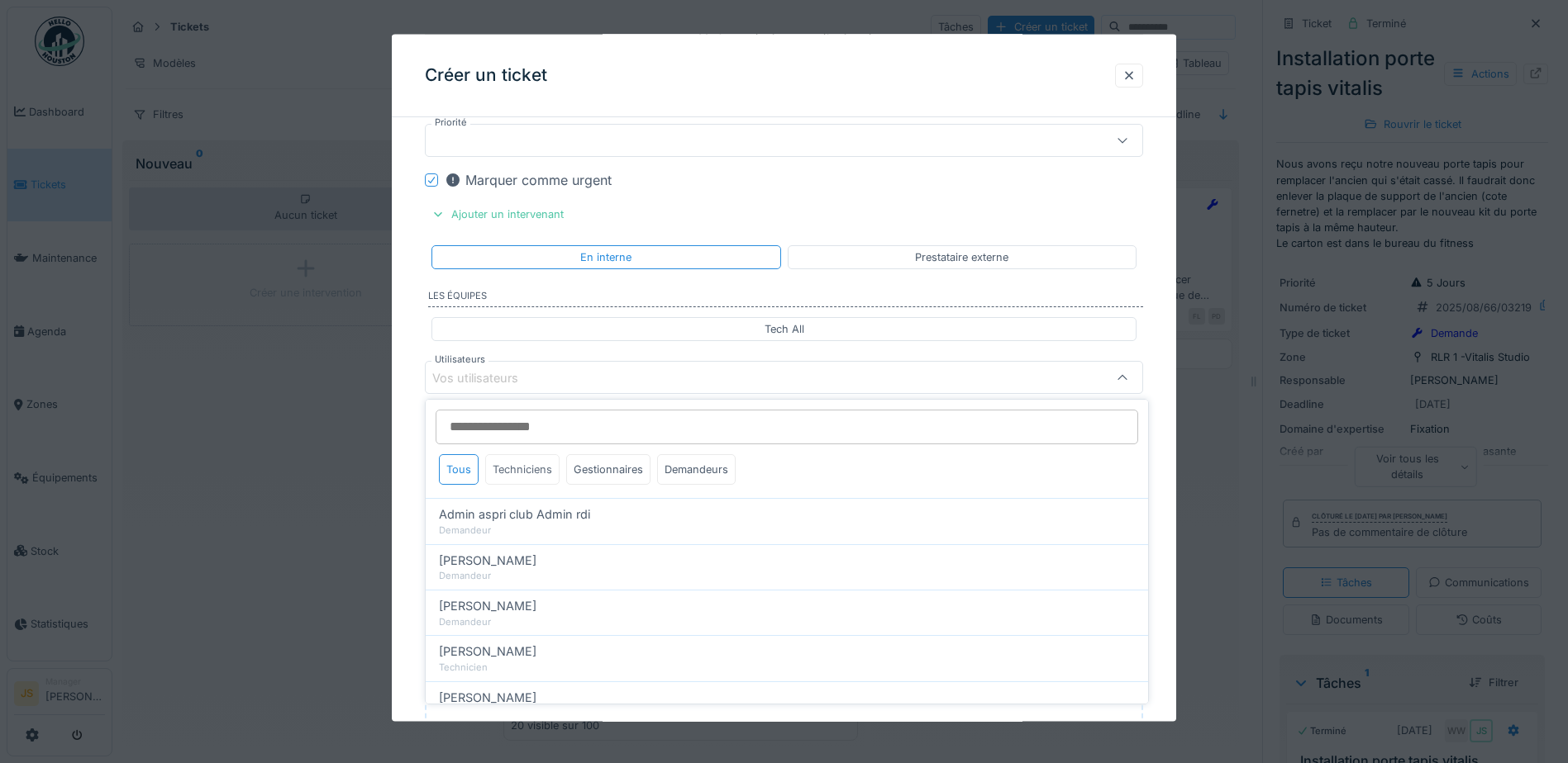
click at [535, 459] on div "Techniciens" at bounding box center [522, 470] width 74 height 31
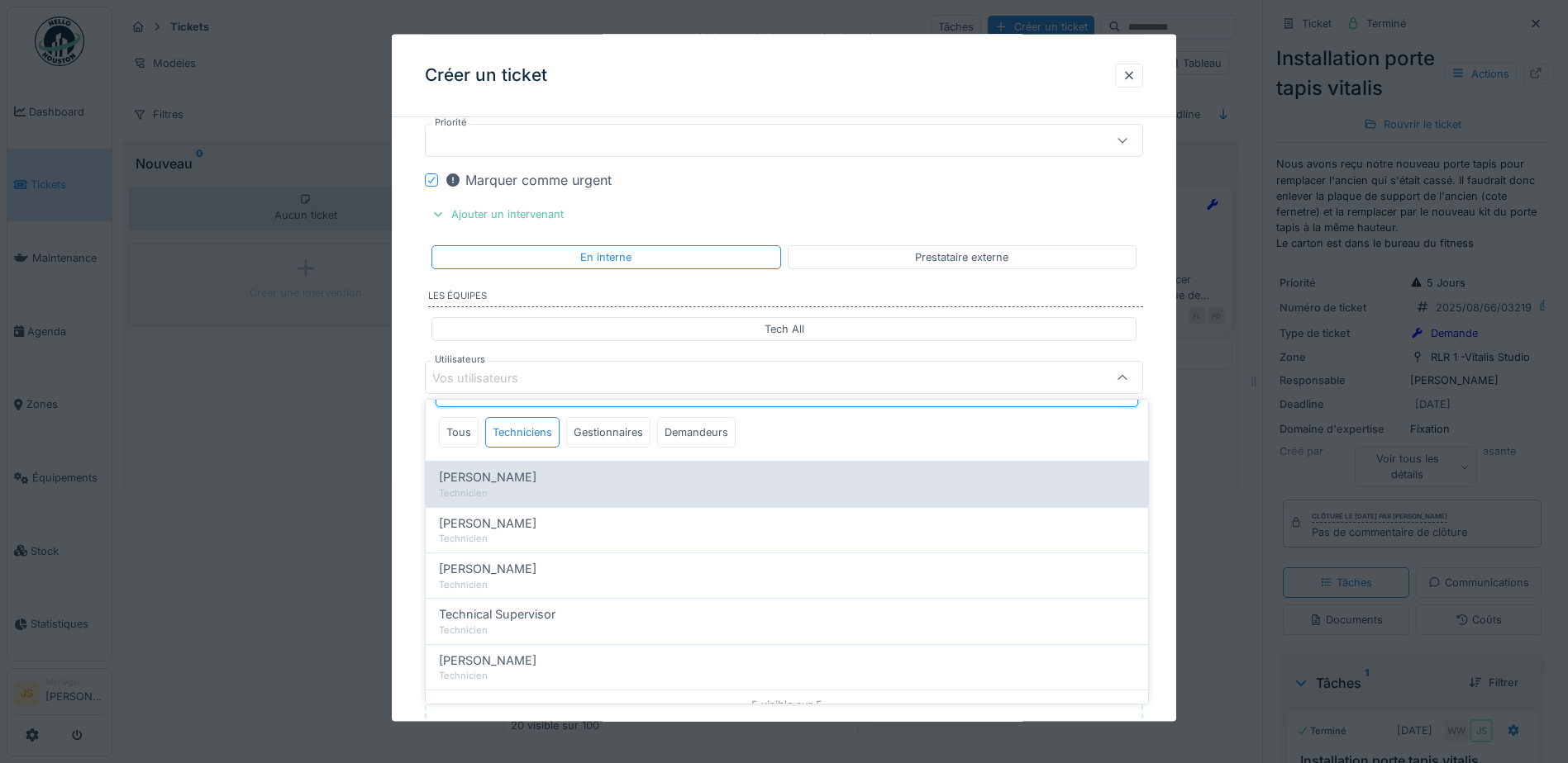
scroll to position [53, 0]
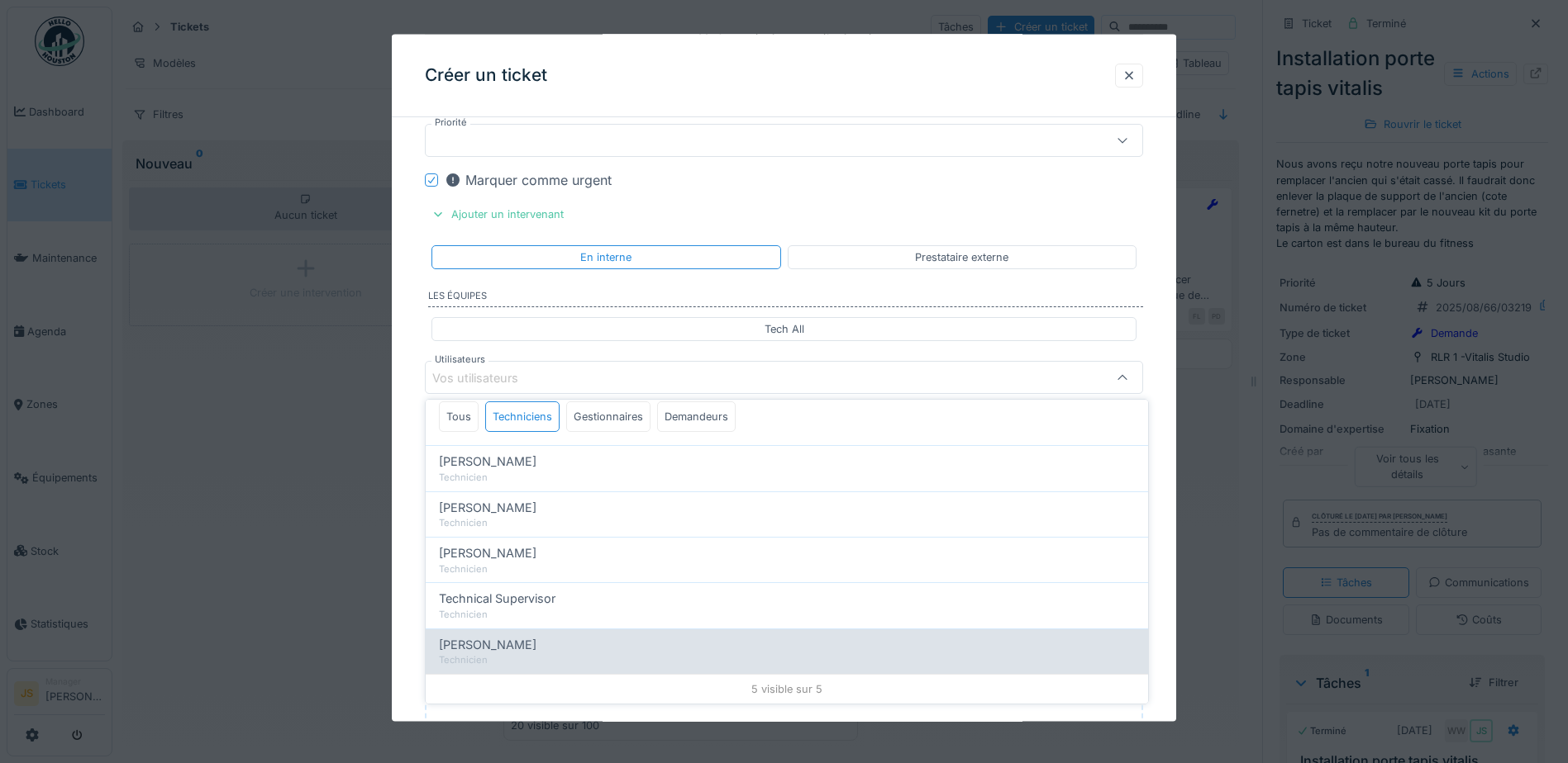
click at [537, 638] on span "[PERSON_NAME]" at bounding box center [488, 645] width 98 height 18
type input "****"
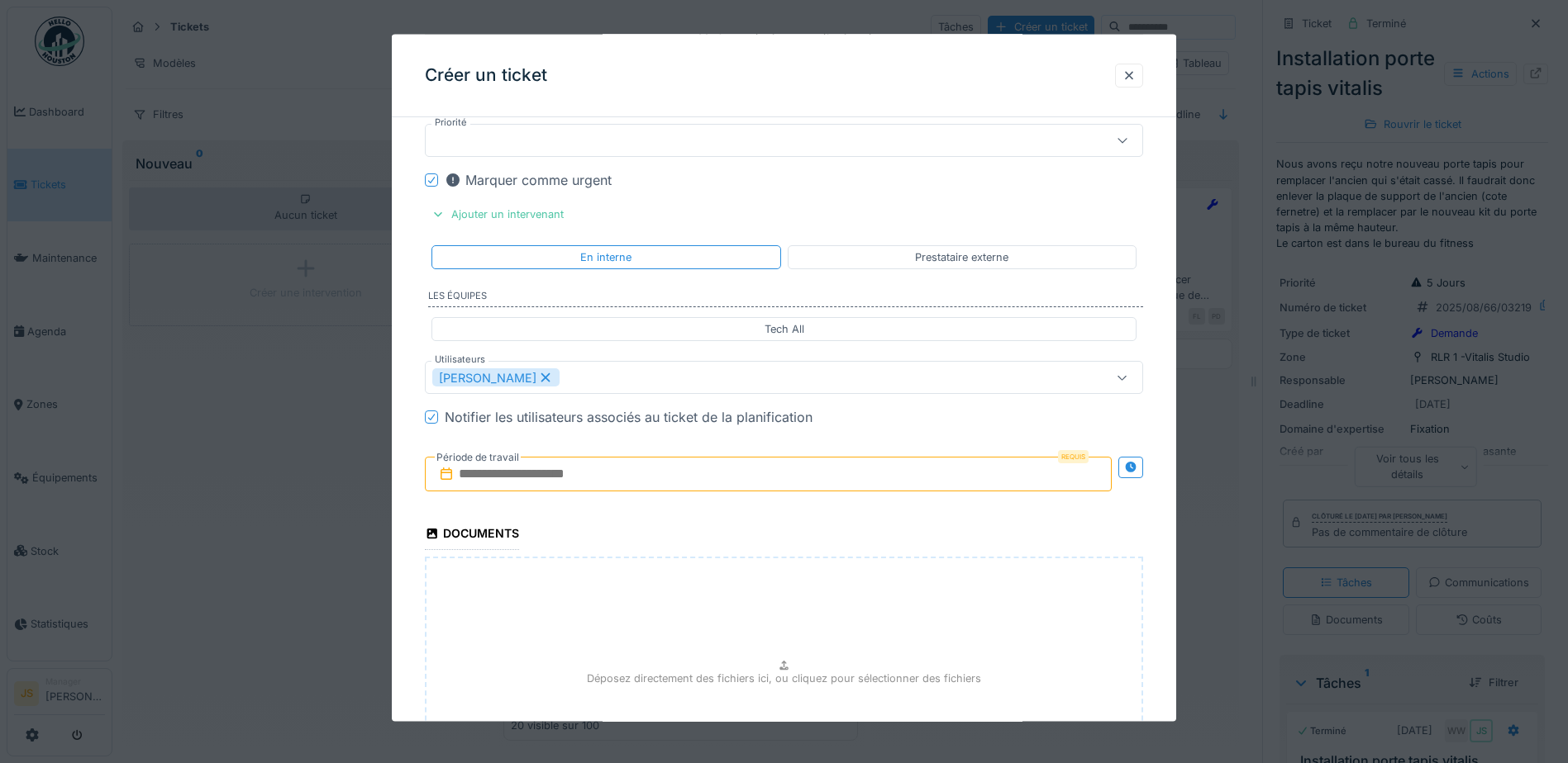
click at [500, 478] on input "text" at bounding box center [768, 474] width 686 height 34
click at [767, 693] on div "28" at bounding box center [771, 690] width 23 height 23
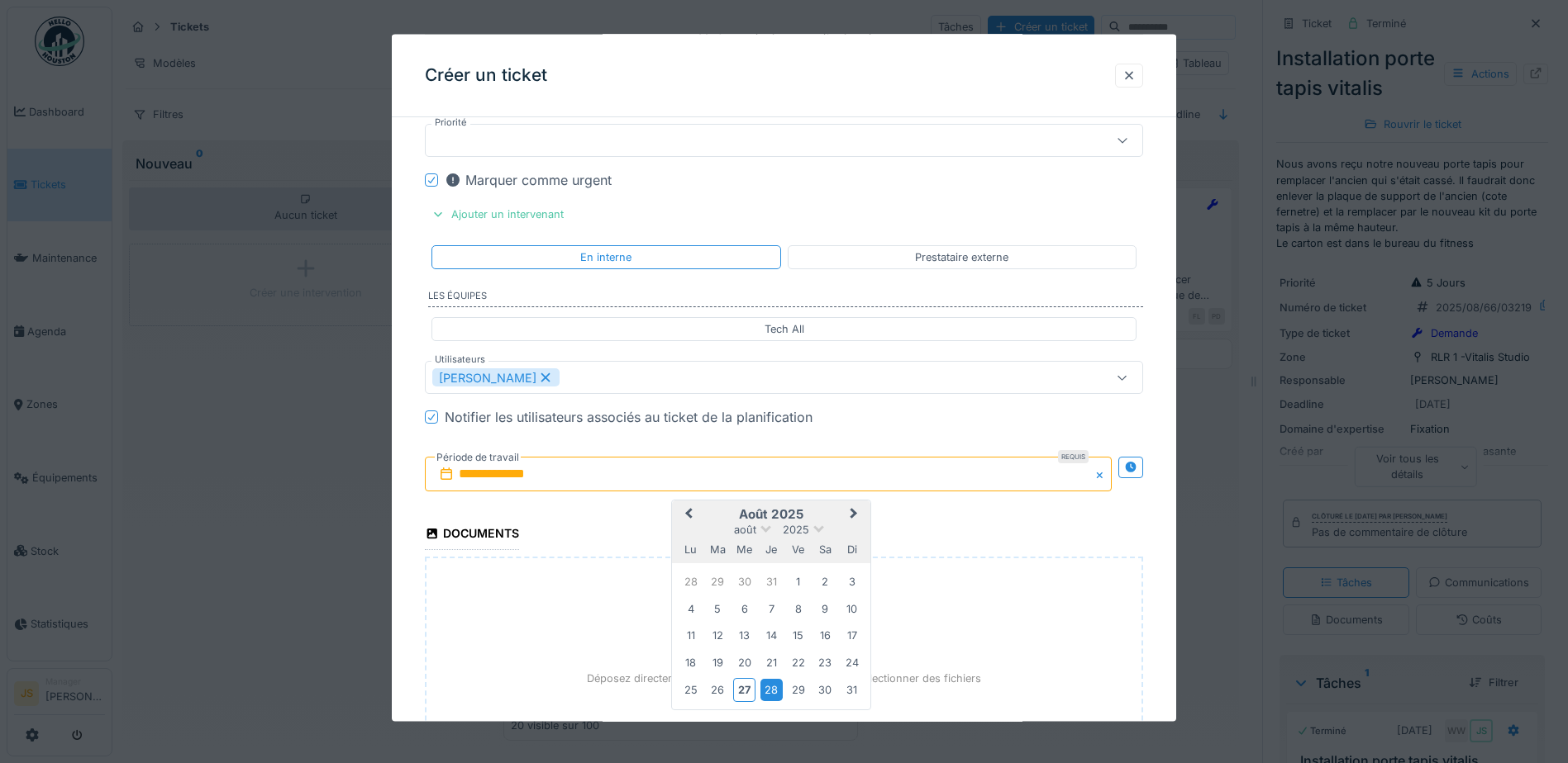
click at [769, 692] on div "28" at bounding box center [771, 690] width 23 height 23
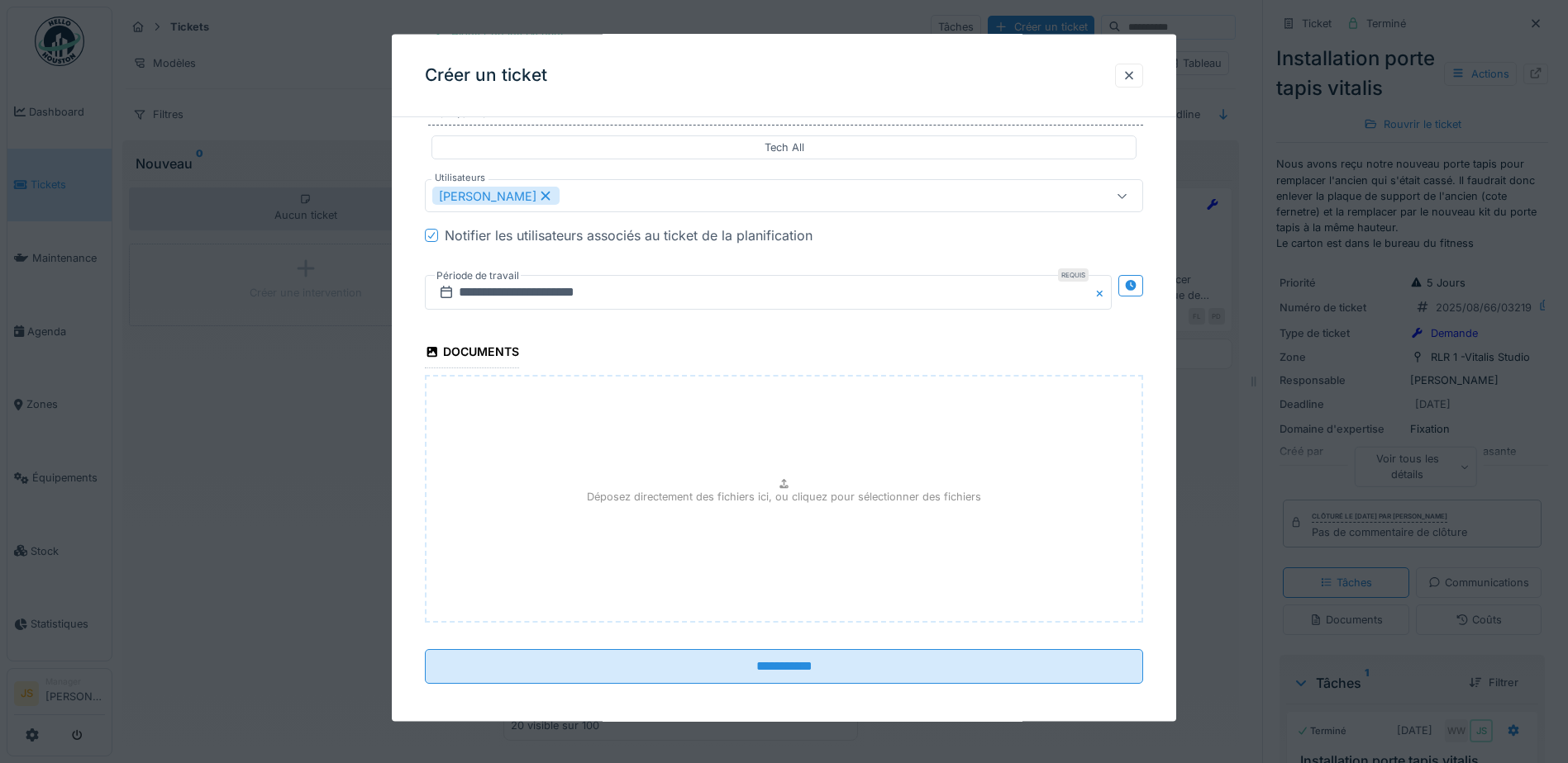
scroll to position [1553, 0]
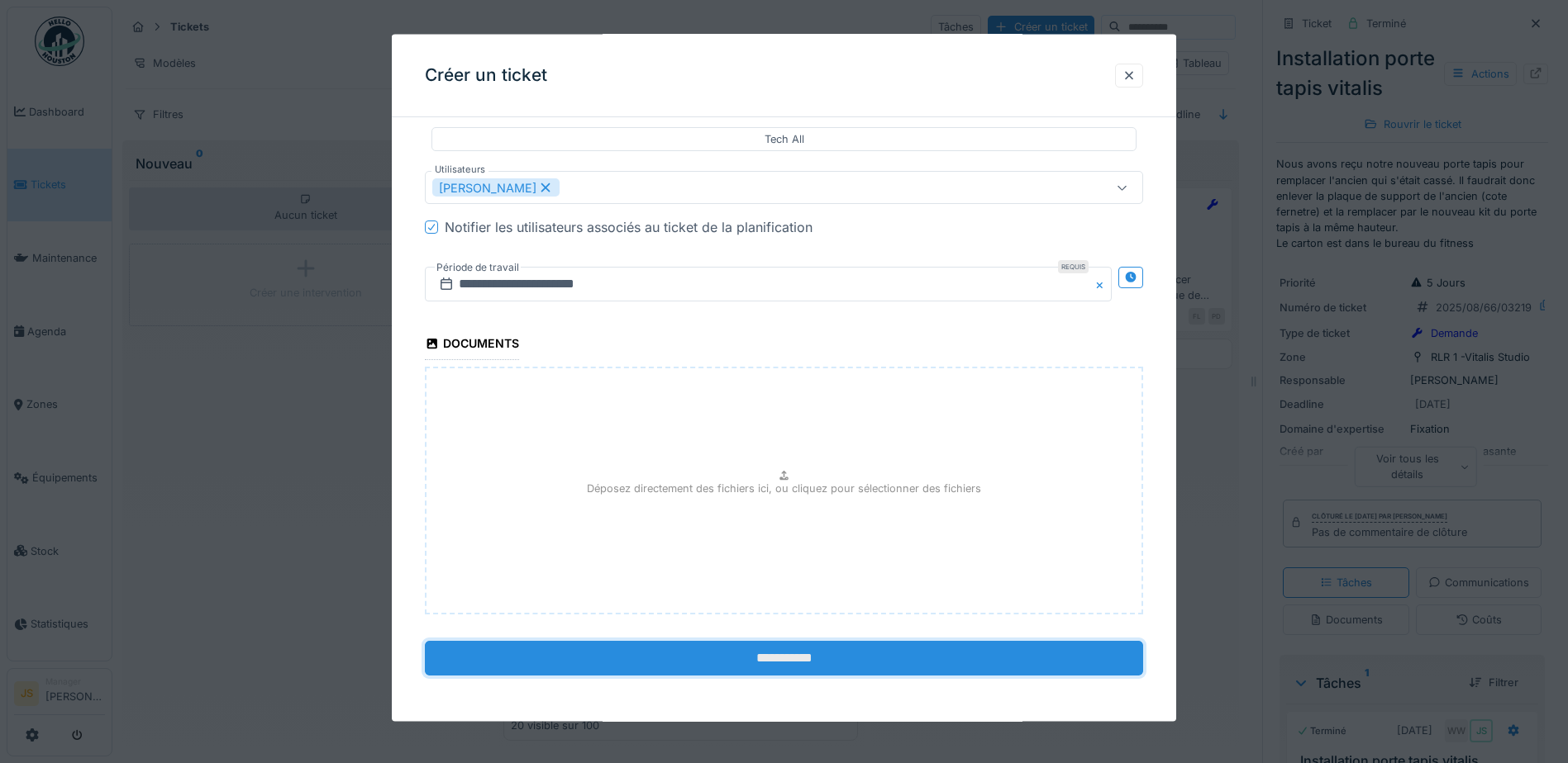
click at [910, 649] on input "**********" at bounding box center [783, 657] width 718 height 34
